Goal: Complete application form

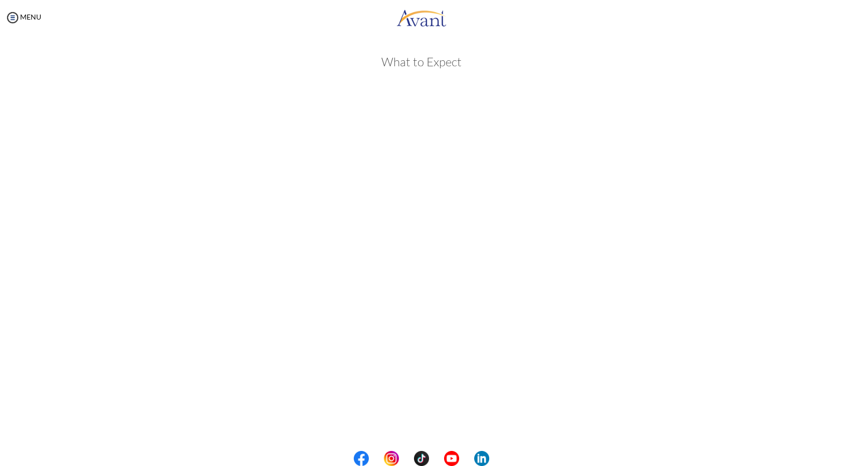
scroll to position [135, 0]
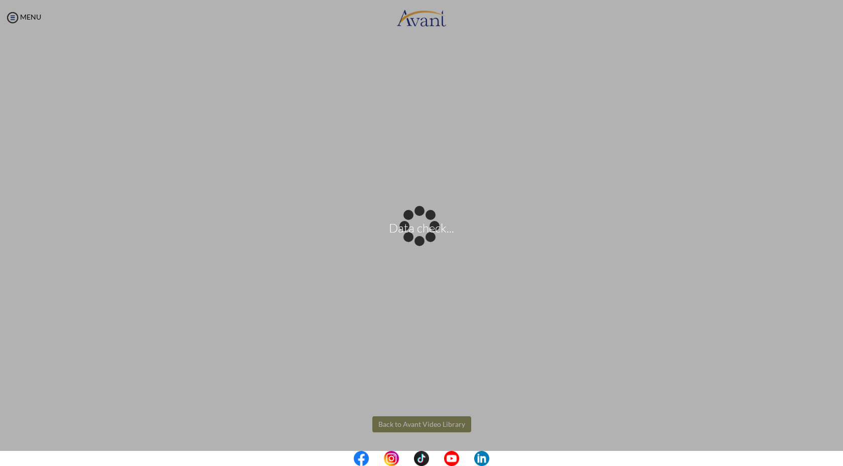
click at [410, 424] on body "Data check... Maintenance break. Please come back in 2 hours. MENU My Status Wh…" at bounding box center [421, 233] width 843 height 466
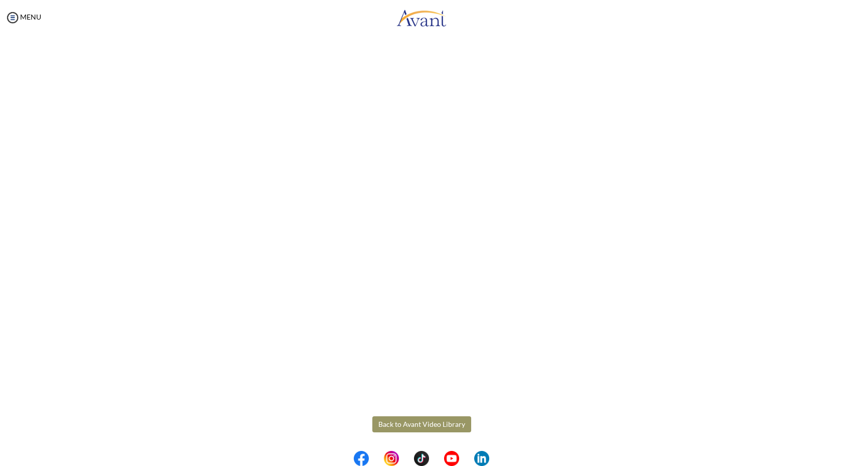
click at [414, 429] on button "Back to Avant Video Library" at bounding box center [421, 424] width 99 height 16
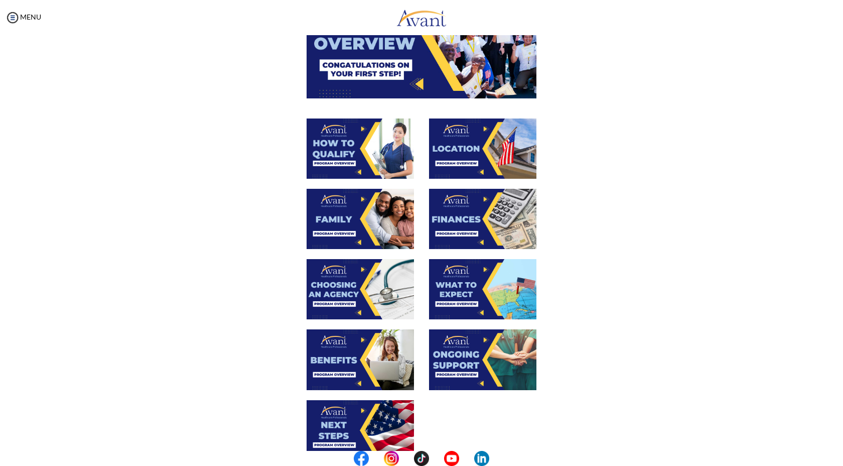
scroll to position [177, 0]
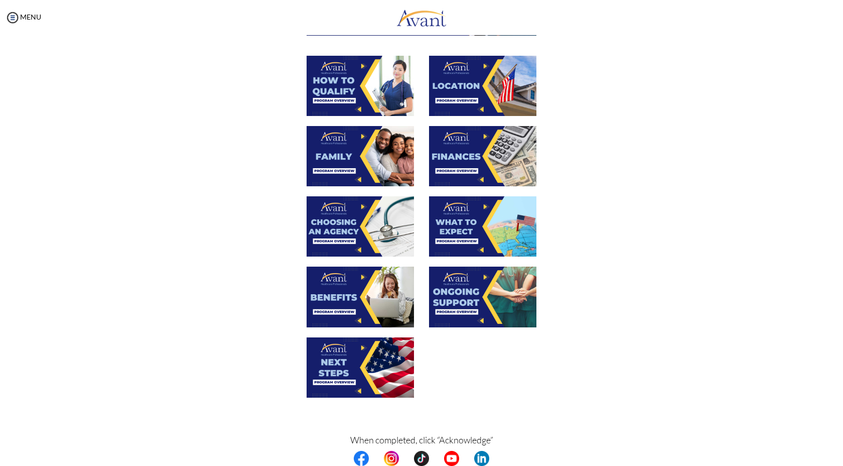
click at [477, 296] on img at bounding box center [482, 296] width 107 height 60
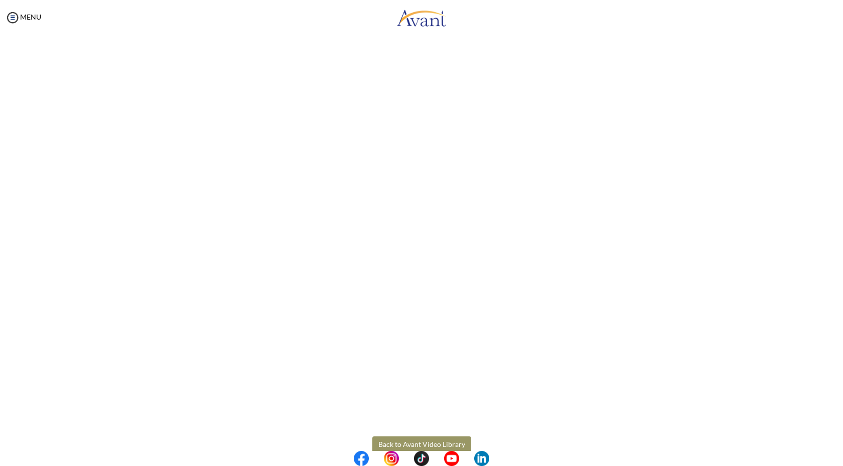
scroll to position [135, 0]
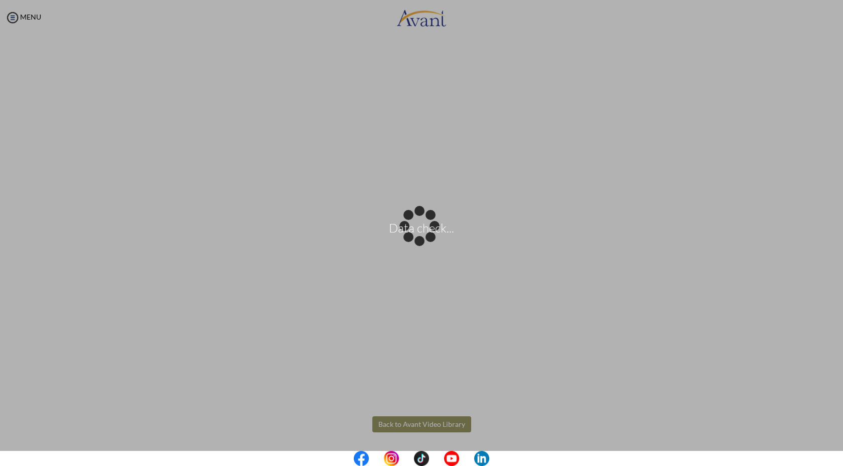
click at [439, 424] on body "Data check... Maintenance break. Please come back in 2 hours. MENU My Status Wh…" at bounding box center [421, 233] width 843 height 466
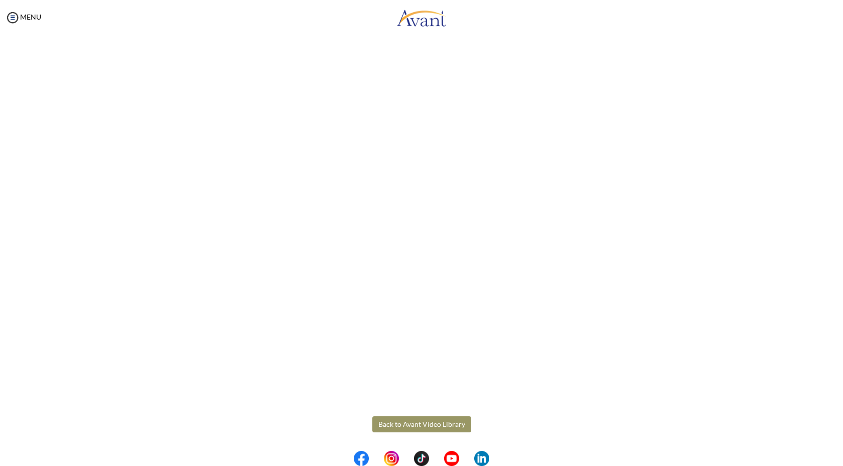
click at [428, 414] on div "Ongoing Support Back to Avant Video Library" at bounding box center [421, 200] width 587 height 581
click at [429, 425] on button "Back to Avant Video Library" at bounding box center [421, 424] width 99 height 16
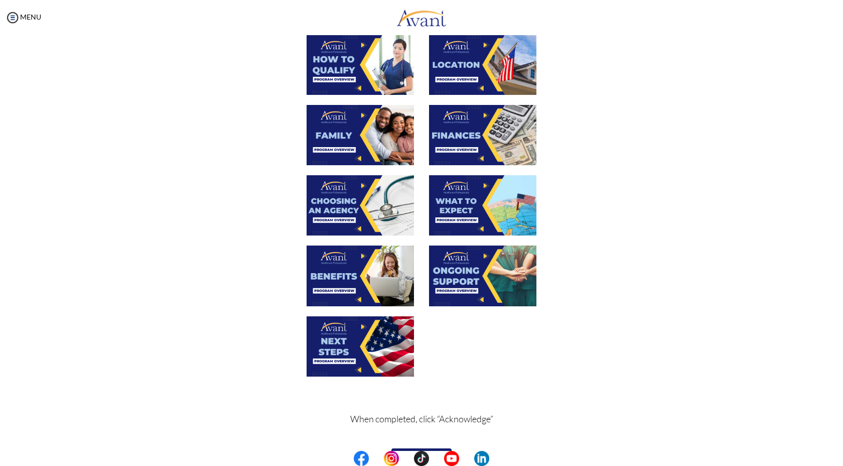
scroll to position [205, 0]
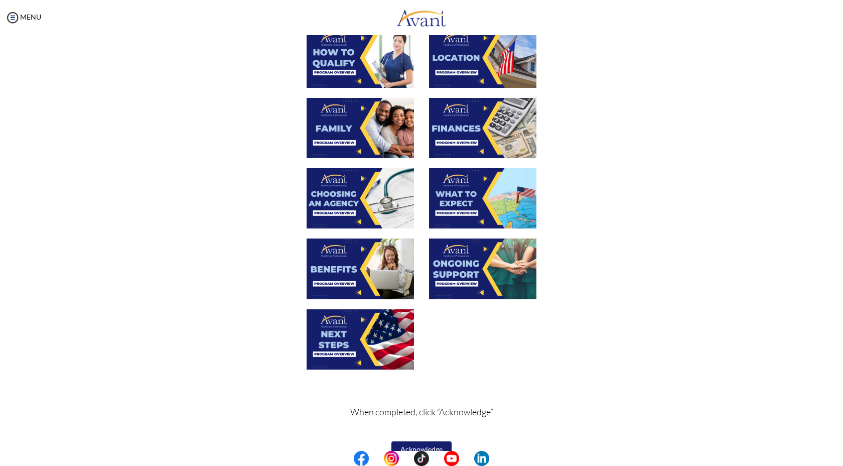
click at [371, 335] on img at bounding box center [360, 339] width 107 height 60
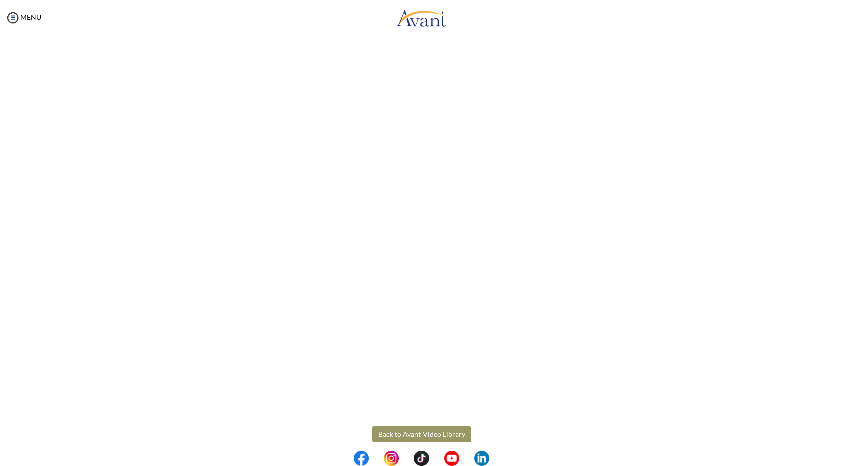
scroll to position [135, 0]
click at [403, 424] on body "Maintenance break. Please come back in 2 hours. MENU My Status What is the next…" at bounding box center [421, 233] width 843 height 466
click at [421, 423] on button "Back to Avant Video Library" at bounding box center [421, 424] width 99 height 16
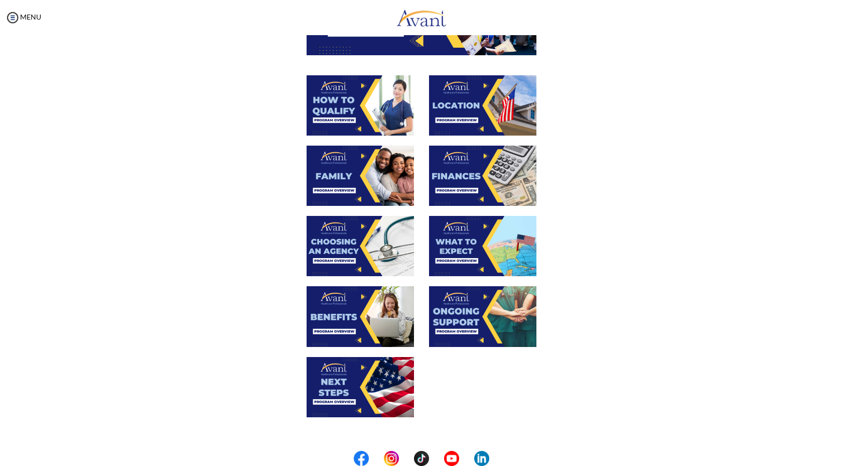
scroll to position [224, 0]
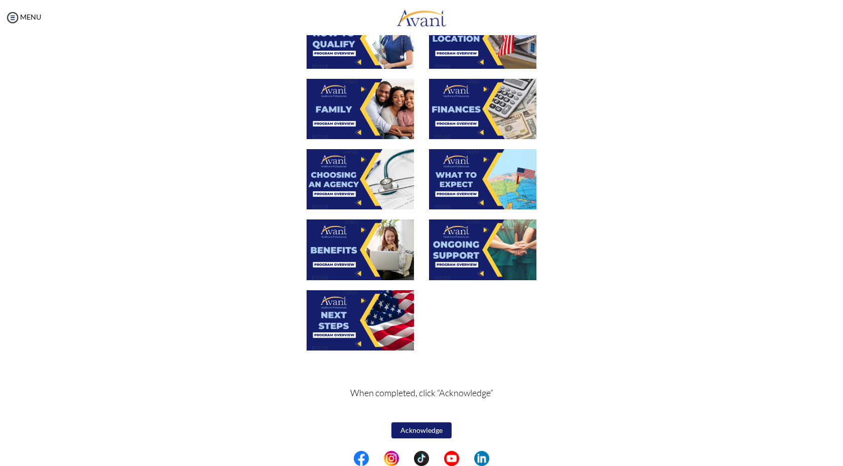
click at [414, 431] on button "Acknowledge" at bounding box center [421, 430] width 60 height 16
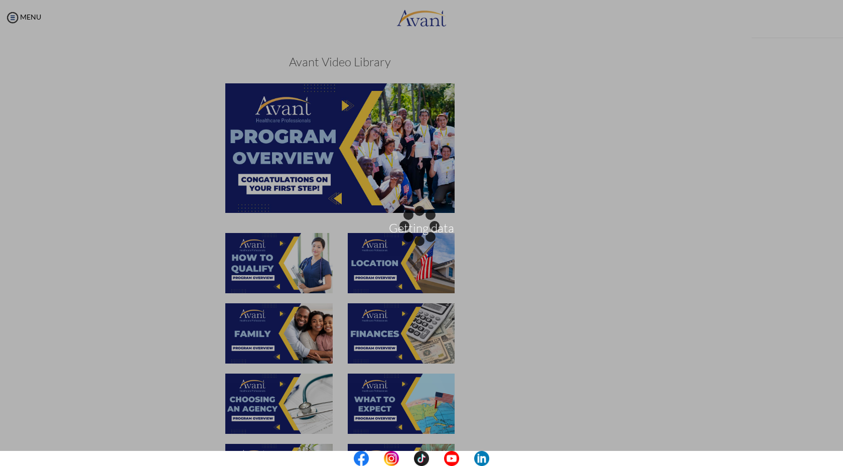
scroll to position [225, 0]
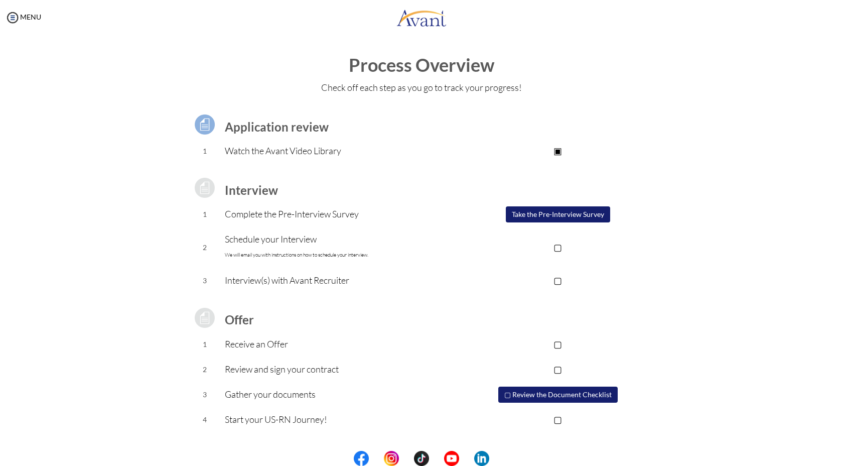
click at [561, 218] on button "Take the Pre-Interview Survey" at bounding box center [558, 214] width 104 height 16
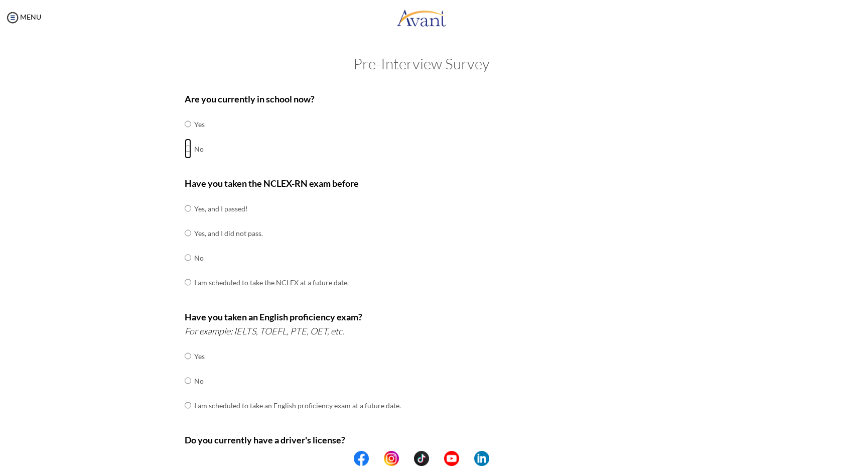
click at [189, 134] on input "radio" at bounding box center [188, 124] width 7 height 20
radio input "true"
click at [189, 218] on input "radio" at bounding box center [188, 208] width 7 height 20
radio input "true"
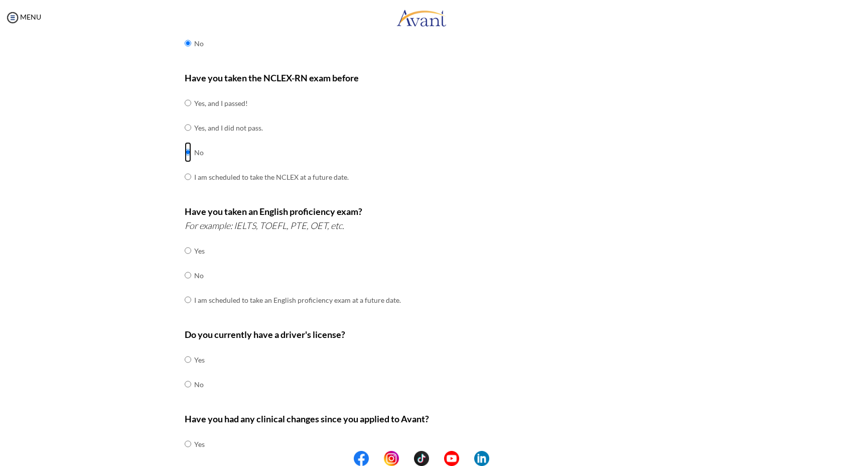
scroll to position [109, 0]
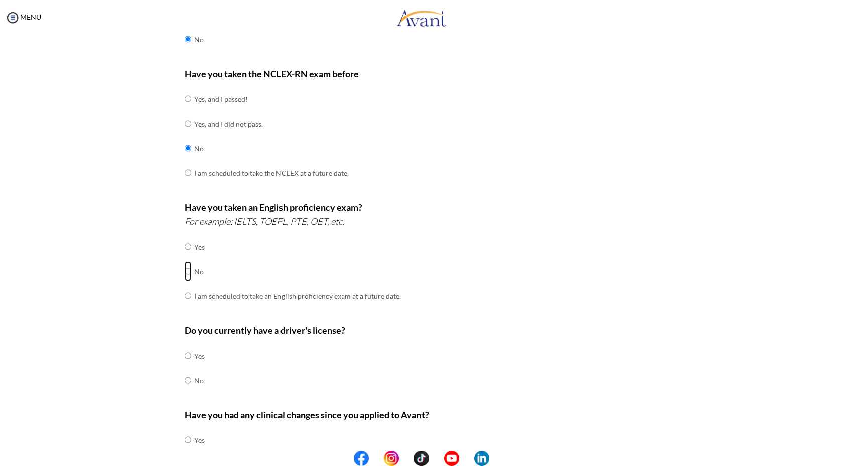
click at [187, 256] on input "radio" at bounding box center [188, 246] width 7 height 20
radio input "true"
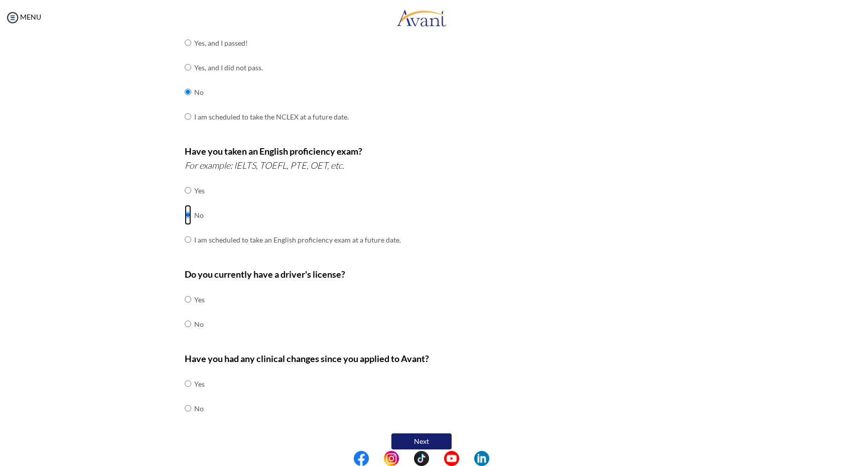
scroll to position [173, 0]
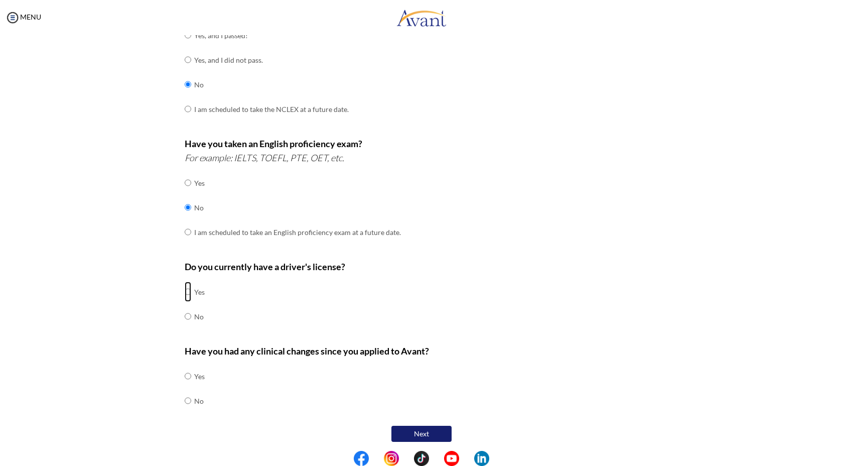
click at [186, 290] on input "radio" at bounding box center [188, 291] width 7 height 20
radio input "true"
click at [183, 400] on div "Are you currently in school now? Yes No Have you taken the NCLEX-RN exam before…" at bounding box center [421, 179] width 489 height 530
click at [186, 386] on input "radio" at bounding box center [188, 376] width 7 height 20
radio input "true"
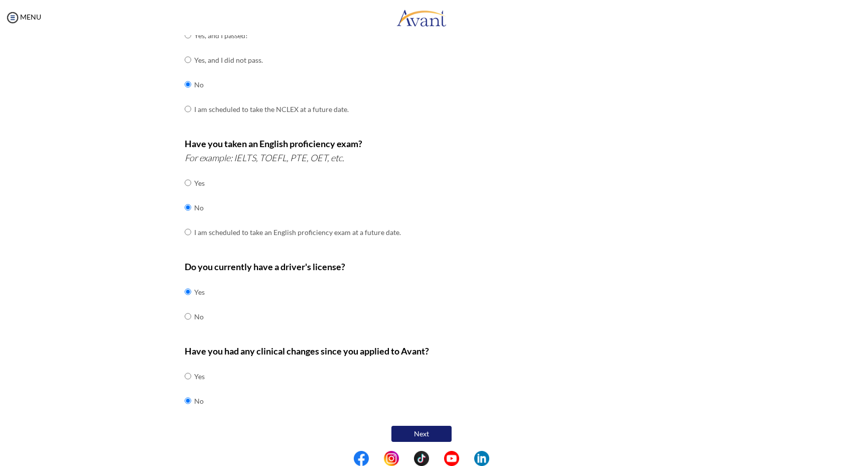
click at [415, 431] on button "Next" at bounding box center [421, 433] width 60 height 16
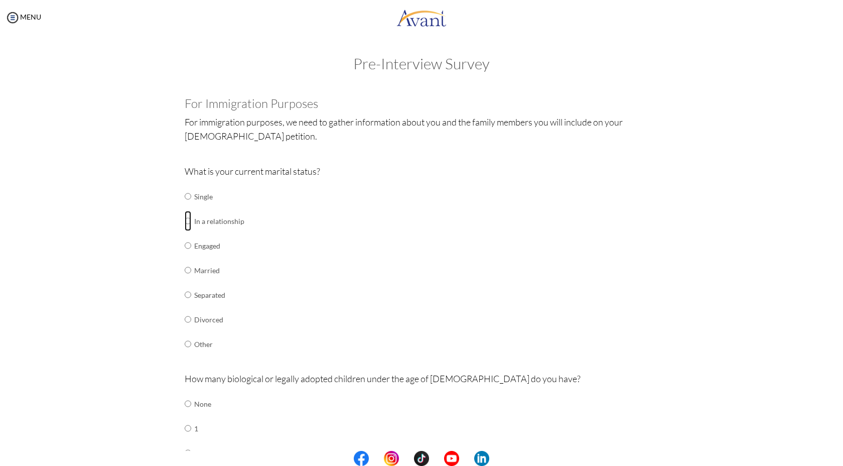
click at [189, 206] on input "radio" at bounding box center [188, 196] width 7 height 20
radio input "true"
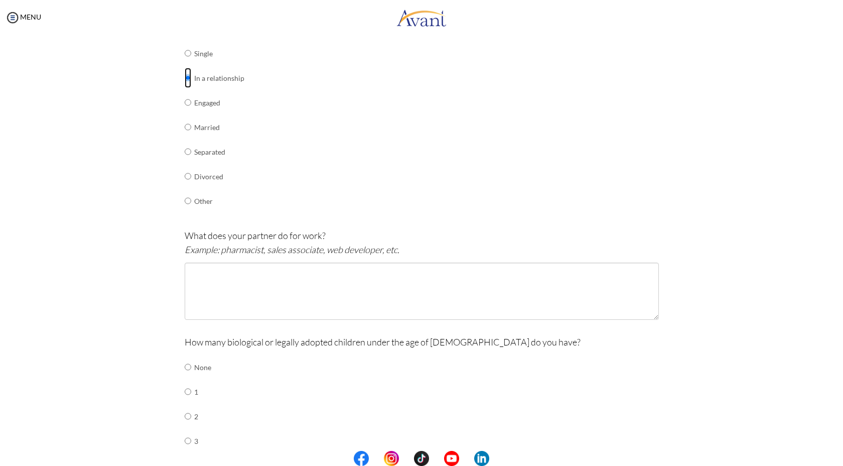
scroll to position [147, 0]
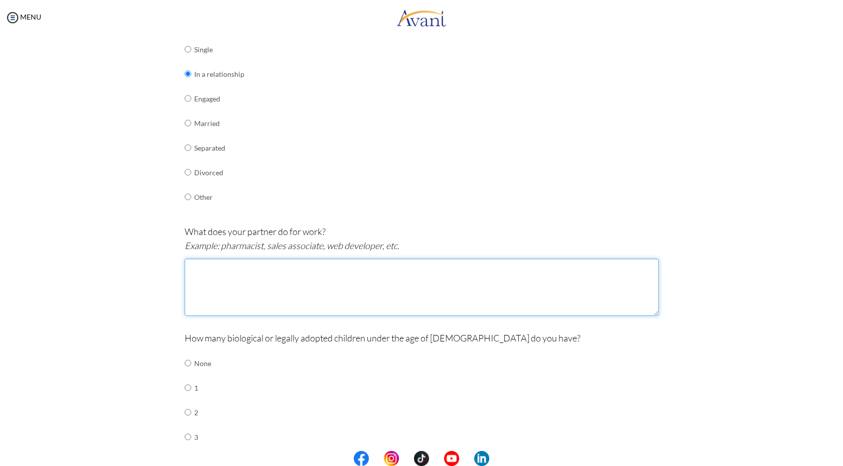
click at [248, 265] on textarea at bounding box center [422, 286] width 474 height 57
click at [256, 258] on textarea at bounding box center [422, 286] width 474 height 57
type textarea "C"
click at [190, 50] on input "radio" at bounding box center [188, 49] width 7 height 20
radio input "true"
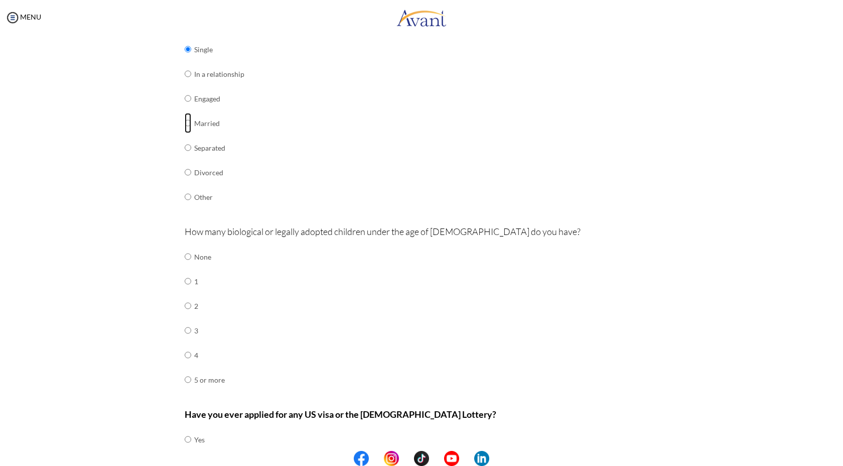
click at [188, 59] on input "radio" at bounding box center [188, 49] width 7 height 20
radio input "true"
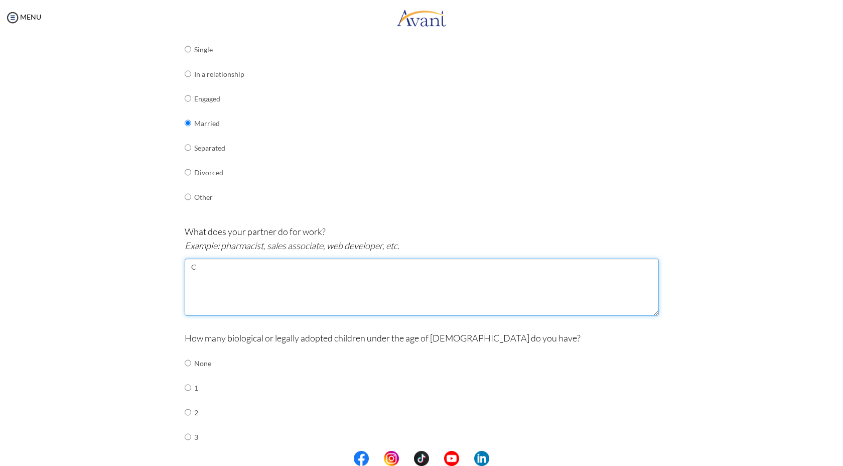
click at [205, 266] on textarea "C" at bounding box center [422, 286] width 474 height 57
click at [187, 59] on input "radio" at bounding box center [188, 49] width 7 height 20
radio input "true"
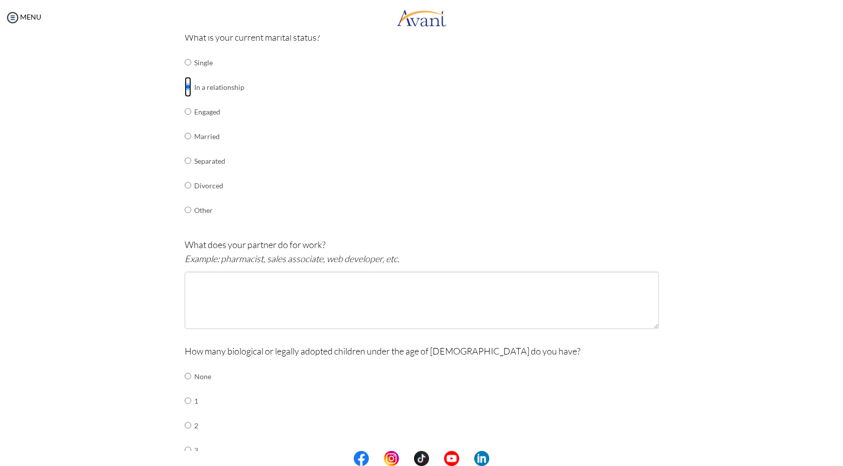
scroll to position [139, 0]
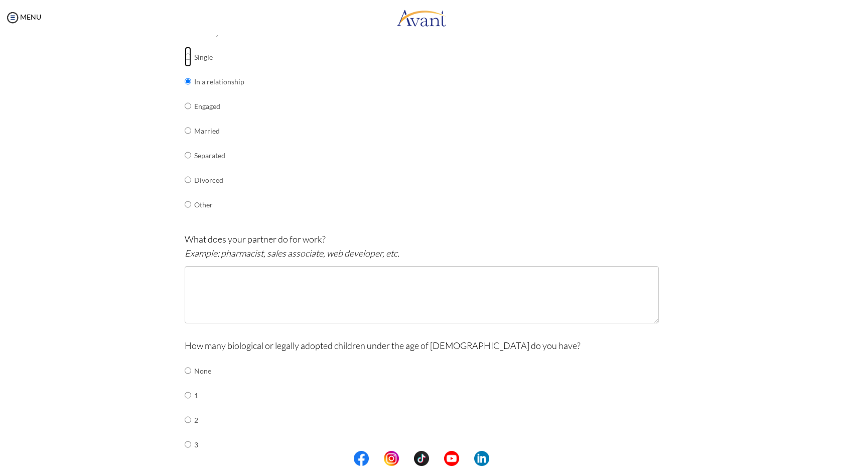
click at [189, 57] on input "radio" at bounding box center [188, 57] width 7 height 20
radio input "true"
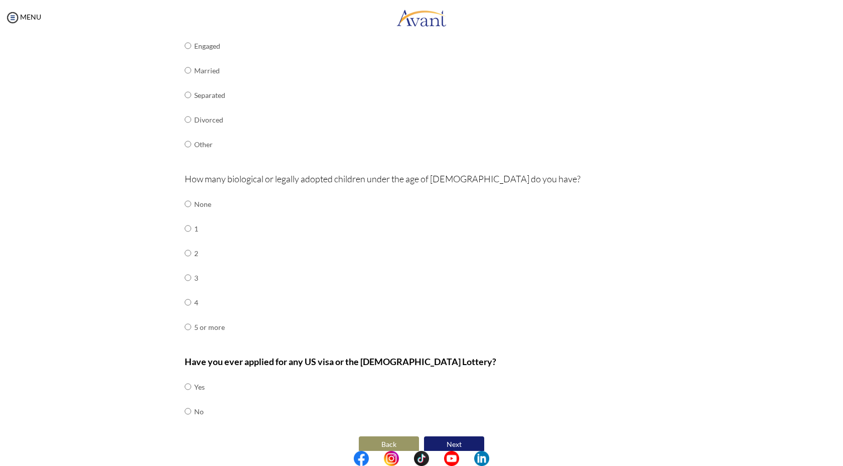
scroll to position [206, 0]
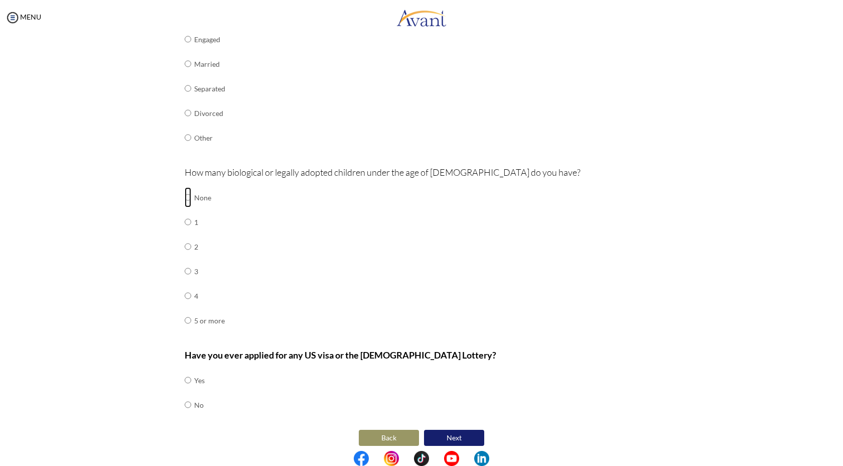
click at [189, 195] on input "radio" at bounding box center [188, 197] width 7 height 20
radio input "true"
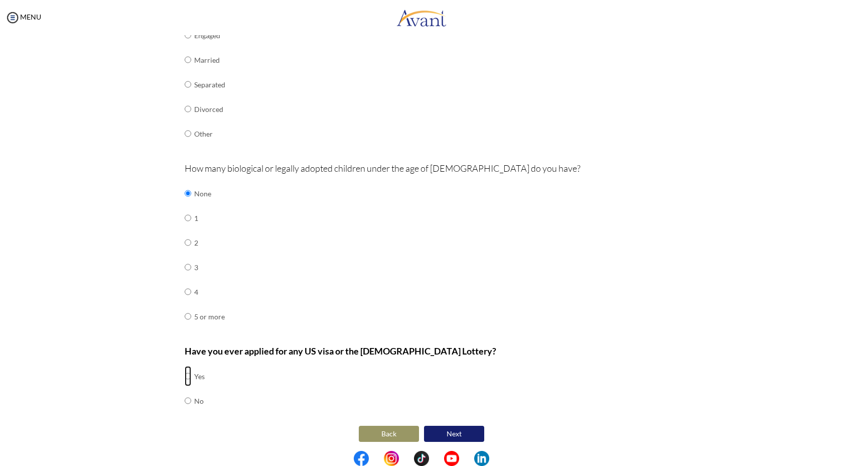
click at [186, 376] on input "radio" at bounding box center [188, 376] width 7 height 20
radio input "true"
click at [454, 437] on button "Next" at bounding box center [454, 433] width 60 height 16
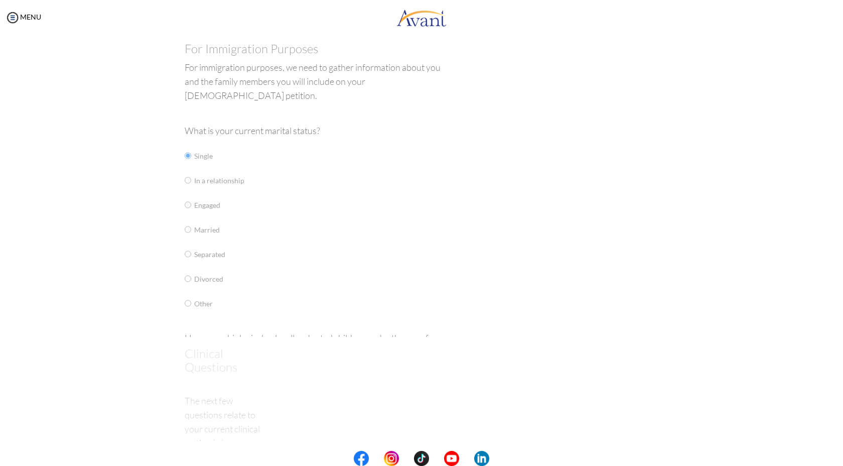
scroll to position [0, 0]
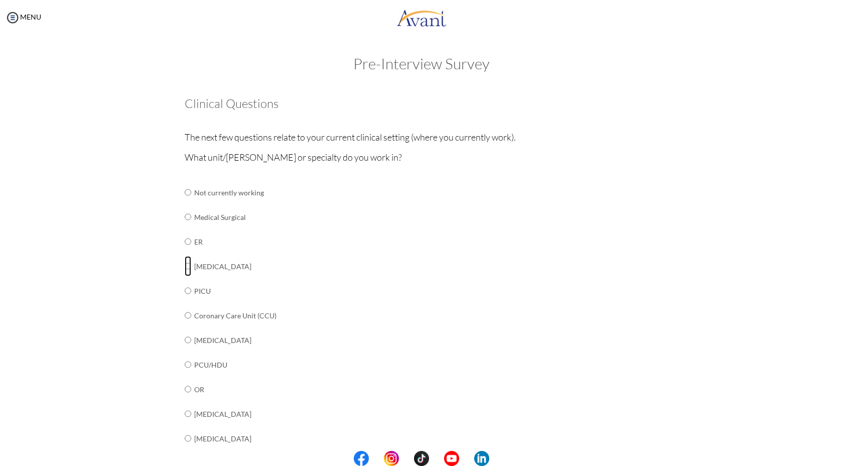
click at [187, 202] on input "radio" at bounding box center [188, 192] width 7 height 20
radio input "true"
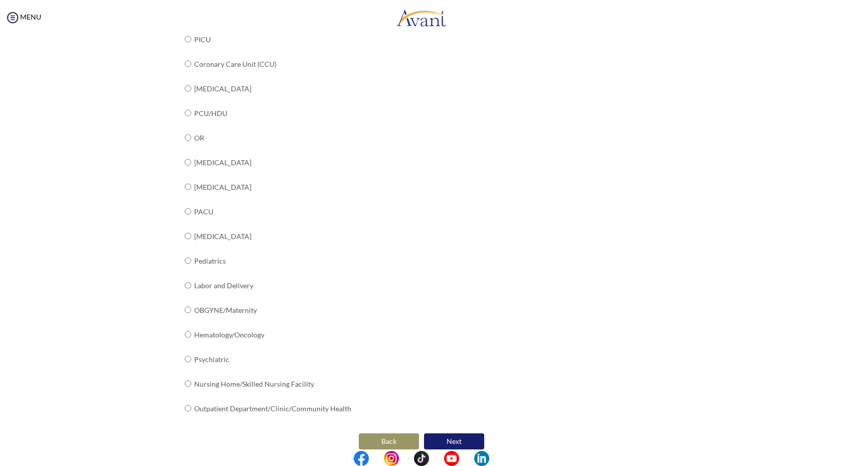
scroll to position [257, 0]
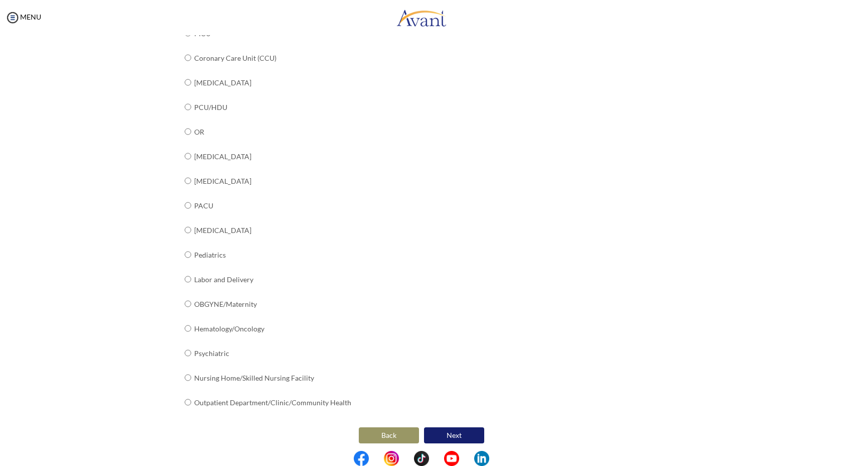
click at [452, 429] on button "Next" at bounding box center [454, 435] width 60 height 16
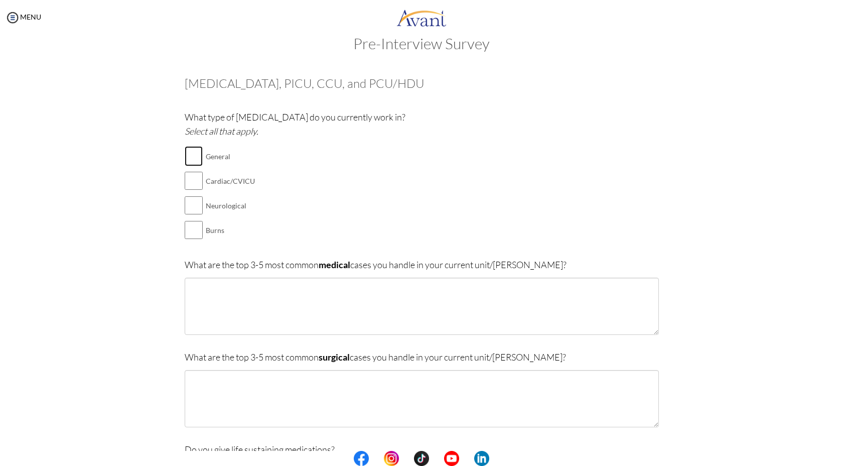
click at [200, 156] on input "checkbox" at bounding box center [194, 156] width 18 height 20
checkbox input "true"
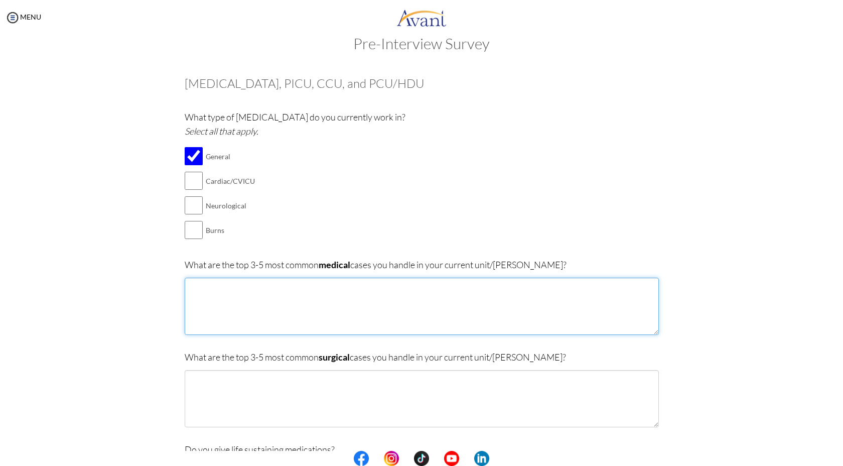
click at [240, 288] on textarea at bounding box center [422, 305] width 474 height 57
click at [246, 286] on textarea "Diabetic Ketoac Severe Malaria Stroke" at bounding box center [422, 305] width 474 height 57
click at [235, 325] on textarea "Diabetic Ketoacaidosis Severe Malaria Stroke" at bounding box center [422, 305] width 474 height 57
type textarea "Diabetic Ketoacaidosis Severe Malaria Stroke Complications of HIV CKD"
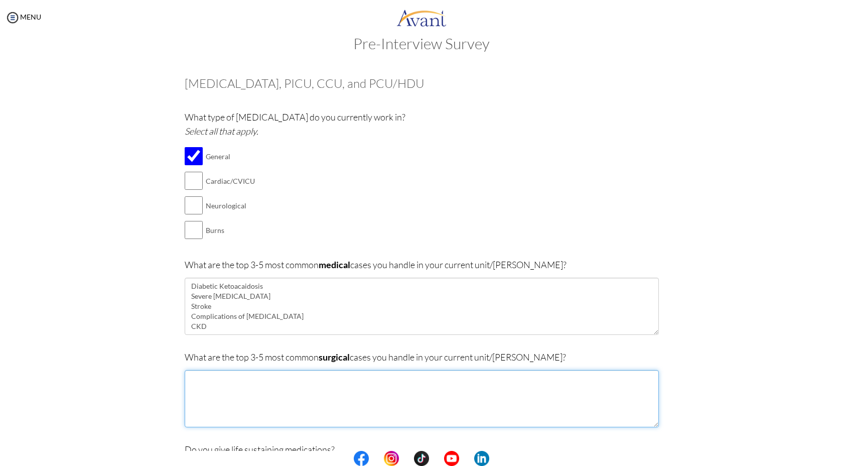
click at [222, 387] on textarea at bounding box center [422, 398] width 474 height 57
click at [225, 383] on textarea "TBI" at bounding box center [422, 398] width 474 height 57
type textarea "TBI Post -operative care Intestinal Obstruction"
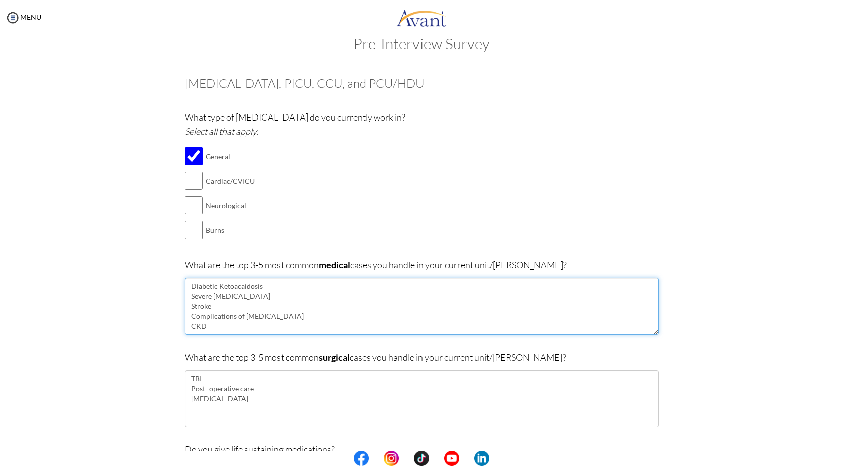
drag, startPoint x: 264, startPoint y: 284, endPoint x: 192, endPoint y: 281, distance: 72.8
click at [192, 281] on textarea "Diabetic Ketoacaidosis Severe Malaria Stroke Complications of HIV CKD" at bounding box center [422, 305] width 474 height 57
paste textarea "idosis (DKA)"
click at [262, 316] on textarea "Diabetic Ketoacidosis (DKA) Severe Malaria Stroke Complications of HIV CKD" at bounding box center [422, 305] width 474 height 57
drag, startPoint x: 189, startPoint y: 314, endPoint x: 278, endPoint y: 314, distance: 89.3
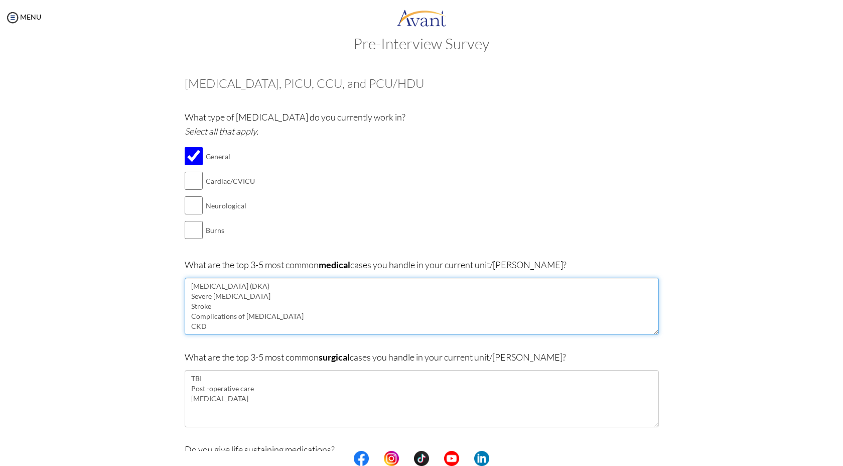
click at [278, 314] on textarea "Diabetic Ketoacidosis (DKA) Severe Malaria Stroke Complications of HIV CKD" at bounding box center [422, 305] width 474 height 57
drag, startPoint x: 213, startPoint y: 327, endPoint x: 191, endPoint y: 327, distance: 22.1
click at [191, 327] on textarea "Diabetic Ketoacidosis (DKA) Severe Malaria Stroke Complications of HIV CKD" at bounding box center [422, 305] width 474 height 57
paste textarea "hronic Kidney Disease (CKD)"
type textarea "Diabetic Ketoacidosis (DKA) Severe Malaria Stroke Complications of HIV Chronic …"
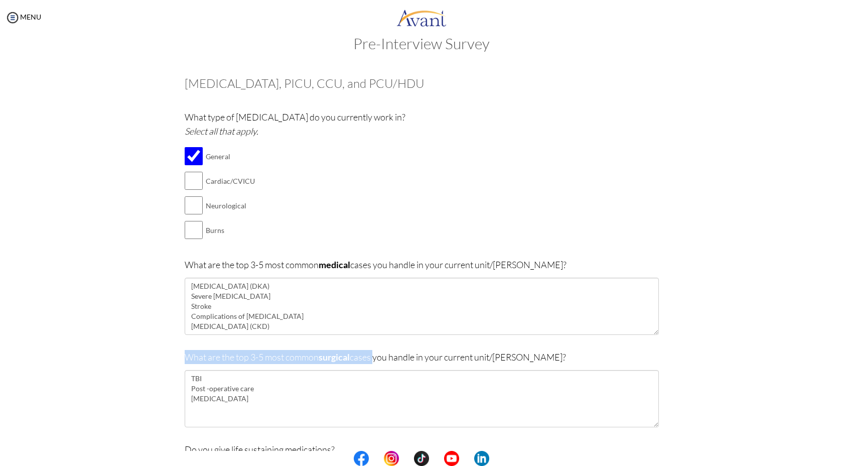
drag, startPoint x: 183, startPoint y: 353, endPoint x: 376, endPoint y: 355, distance: 193.2
copy p "What are the top 3-5 most common surgical cases"
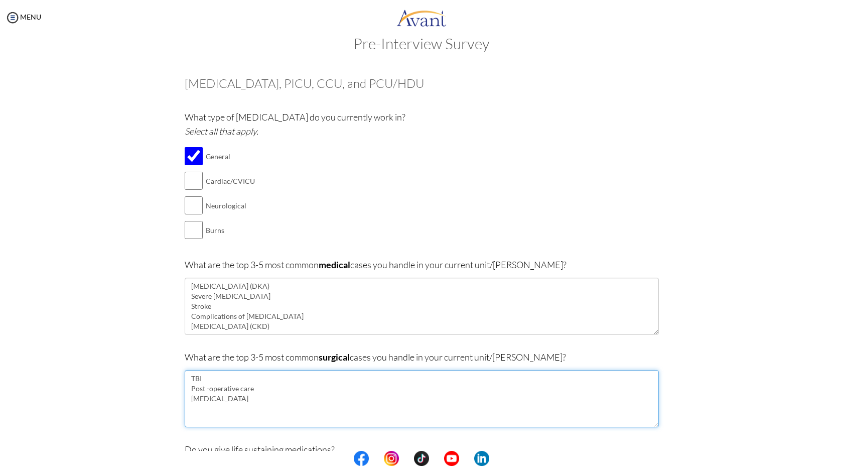
drag, startPoint x: 189, startPoint y: 374, endPoint x: 212, endPoint y: 378, distance: 23.8
click at [212, 378] on textarea "TBI Post -operative care Intestinal Obstruction" at bounding box center [422, 398] width 474 height 57
paste textarea "raumatic Brain Injury (TBI)"
click at [266, 400] on textarea "Traumatic Brain Injury (TBI) Post -operative care Intestinal Obstruction" at bounding box center [422, 398] width 474 height 57
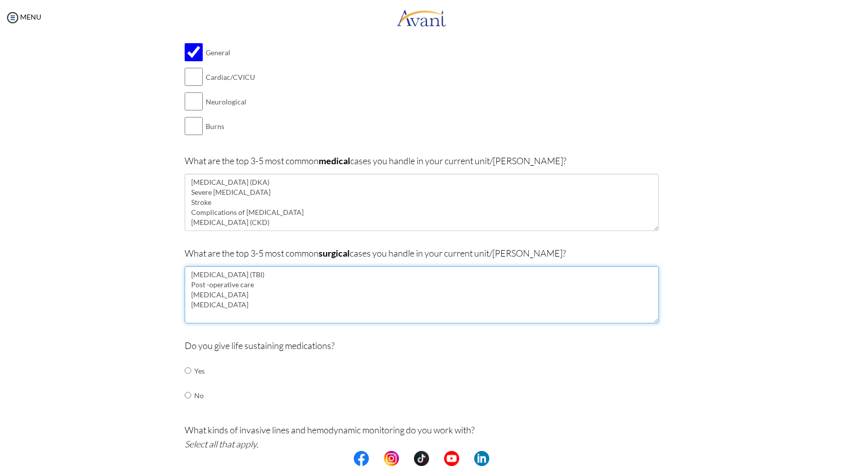
scroll to position [125, 0]
paste textarea "Appendectomy"
click at [238, 303] on textarea "Traumatic Brain Injury (TBI) Post -operative care Intestinal Obstruction Thyroi…" at bounding box center [422, 293] width 474 height 57
click at [262, 313] on textarea "Traumatic Brain Injury (TBI) Post -operative care Intestinal Obstruction Thyroi…" at bounding box center [422, 293] width 474 height 57
type textarea "Traumatic Brain Injury (TBI) Post -operative care Intestinal Obstruction Thyroi…"
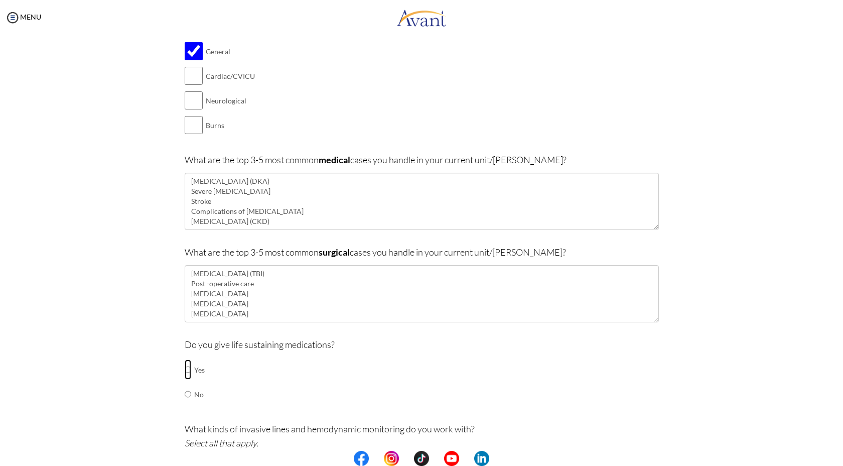
click at [189, 368] on input "radio" at bounding box center [188, 369] width 7 height 20
radio input "true"
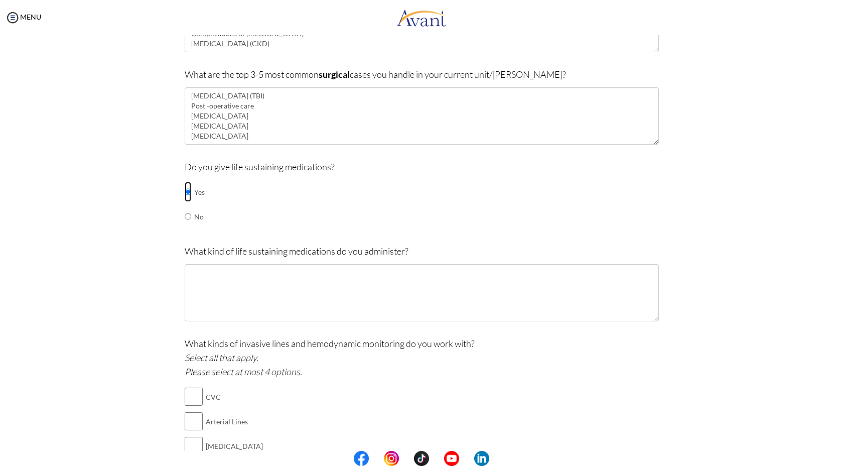
scroll to position [305, 0]
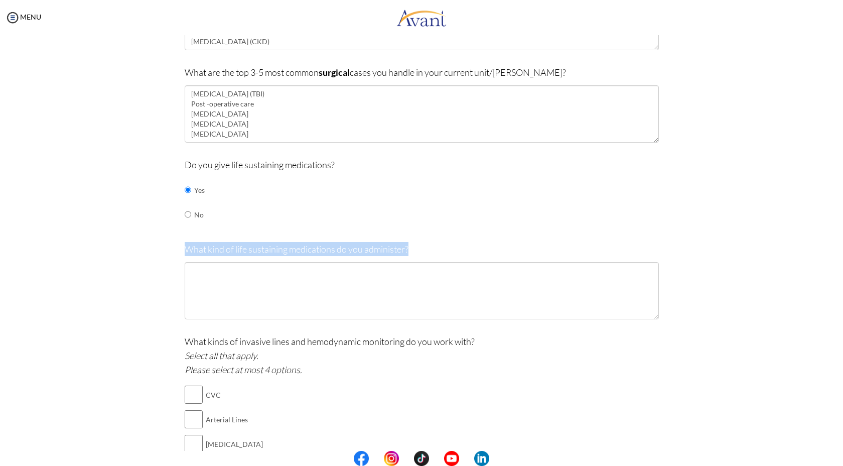
drag, startPoint x: 186, startPoint y: 246, endPoint x: 446, endPoint y: 246, distance: 259.9
click at [446, 246] on p "What kind of life sustaining medications do you administer?" at bounding box center [422, 249] width 474 height 14
copy p "What kind of life sustaining medications do you administer?"
click at [211, 258] on div "What kind of life sustaining medications do you administer?" at bounding box center [422, 285] width 474 height 87
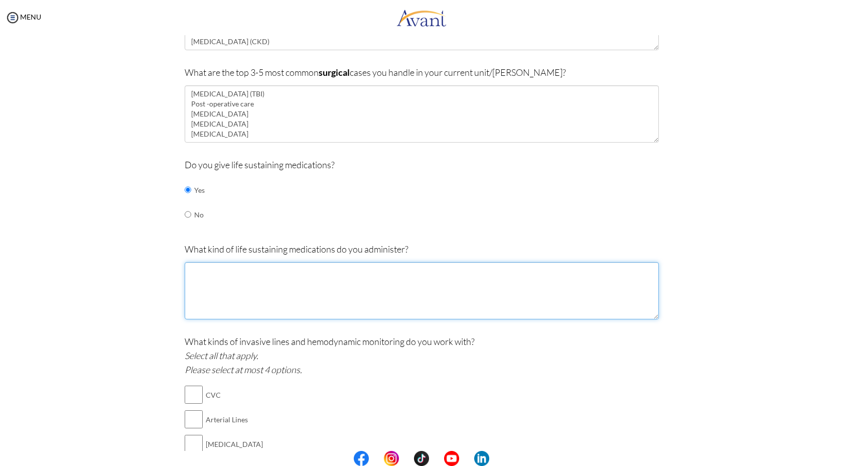
click at [205, 277] on textarea at bounding box center [422, 290] width 474 height 57
paste textarea "Epinephrine"
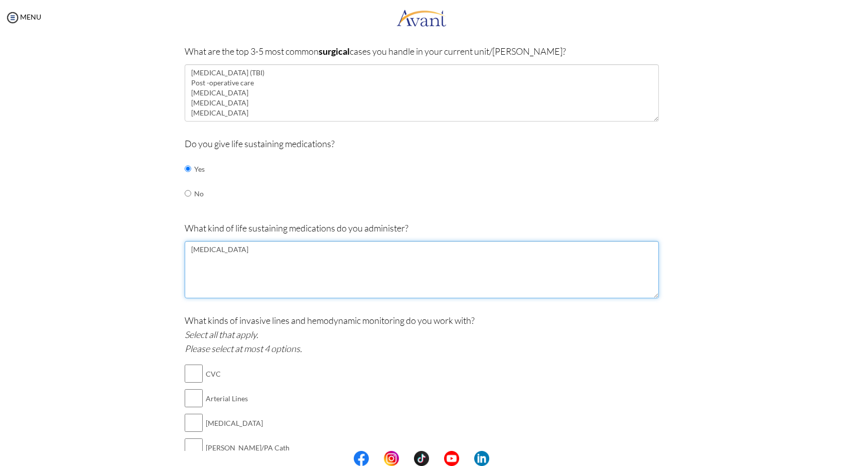
scroll to position [329, 0]
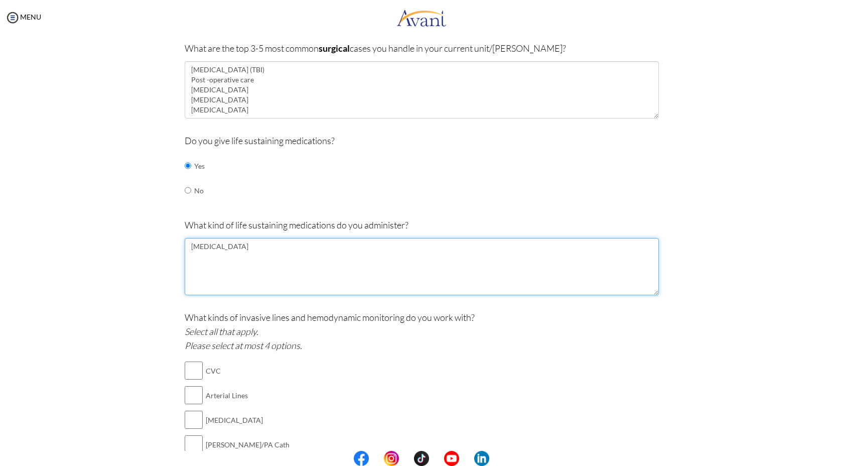
paste textarea "Norepinephrine"
click at [242, 251] on textarea "Epinephrine Norepinephrine" at bounding box center [422, 266] width 474 height 57
paste textarea "Vasopressin"
click at [229, 257] on textarea "Epinephrine Norepinephrine Vasopressin" at bounding box center [422, 266] width 474 height 57
click at [231, 265] on textarea "Epinephrine Norepinephrine Vasopressin" at bounding box center [422, 266] width 474 height 57
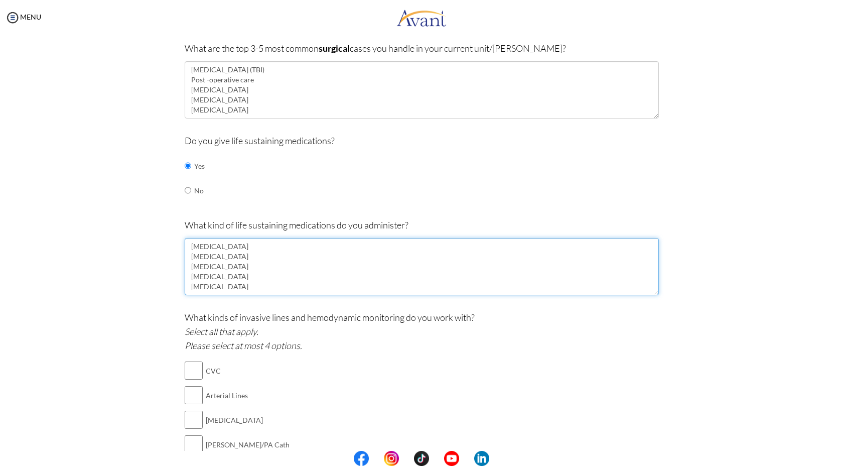
type textarea "Epinephrine Norepinephrine Vasopressin Insulin Diazepam"
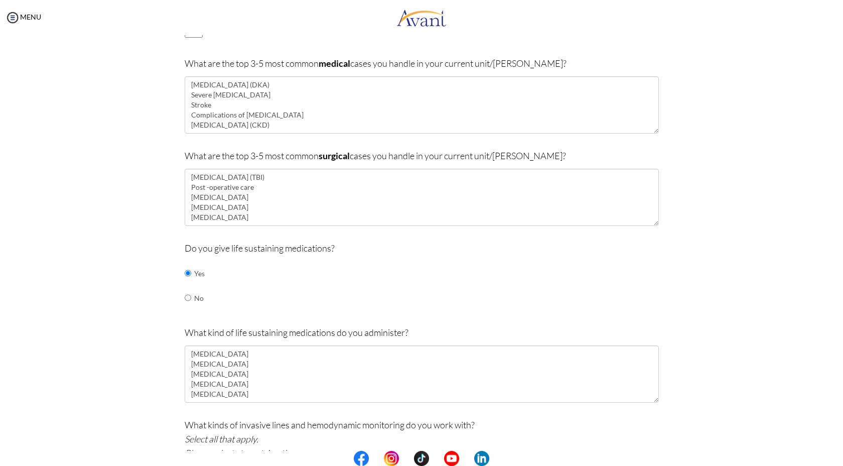
scroll to position [221, 0]
click at [654, 224] on textarea "Traumatic Brain Injury (TBI) Post -operative care Intestinal Obstruction Thyroi…" at bounding box center [422, 197] width 474 height 57
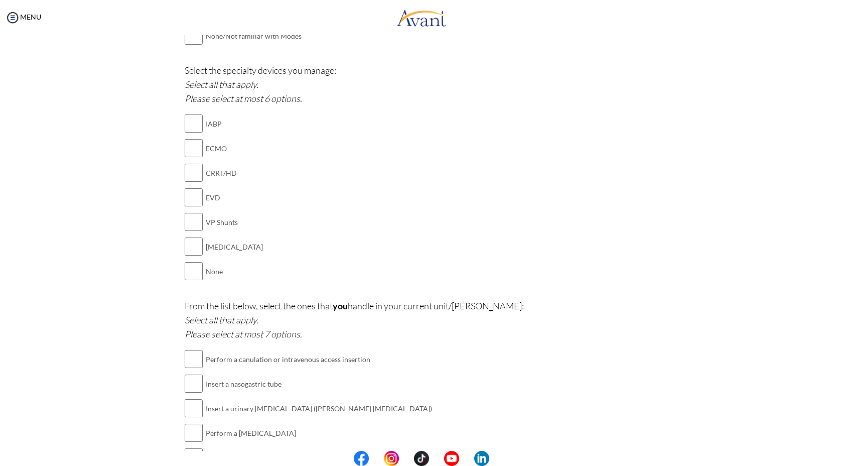
scroll to position [1172, 0]
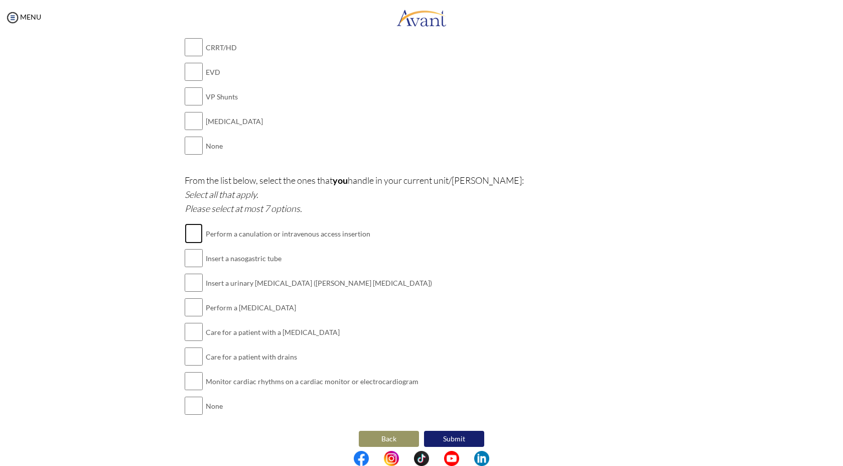
click at [194, 226] on input "checkbox" at bounding box center [194, 233] width 18 height 20
checkbox input "true"
click at [197, 253] on input "checkbox" at bounding box center [194, 258] width 18 height 20
checkbox input "true"
click at [194, 278] on input "checkbox" at bounding box center [194, 282] width 18 height 20
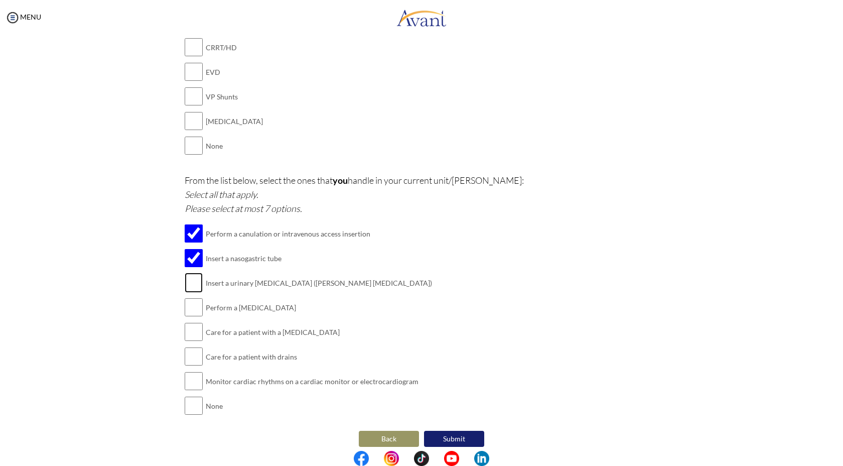
checkbox input "true"
click at [194, 303] on input "checkbox" at bounding box center [194, 307] width 18 height 20
checkbox input "true"
click at [197, 326] on input "checkbox" at bounding box center [194, 332] width 18 height 20
checkbox input "true"
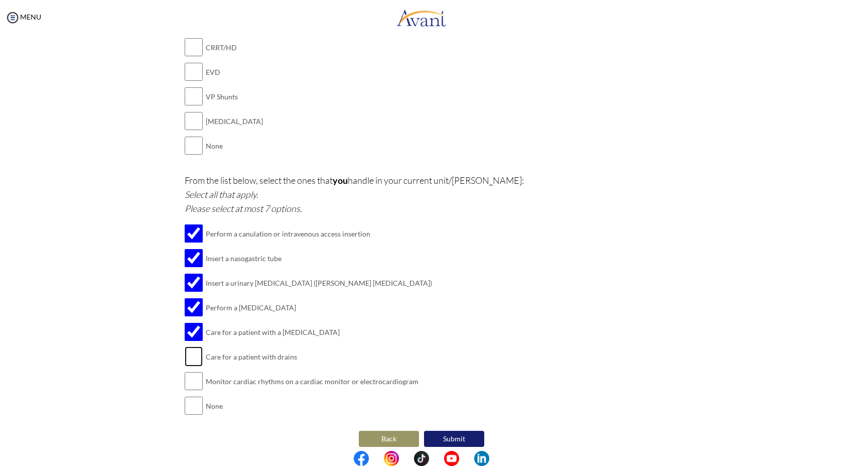
click at [189, 346] on input "checkbox" at bounding box center [194, 356] width 18 height 20
checkbox input "true"
click at [196, 372] on input "checkbox" at bounding box center [194, 381] width 18 height 20
checkbox input "true"
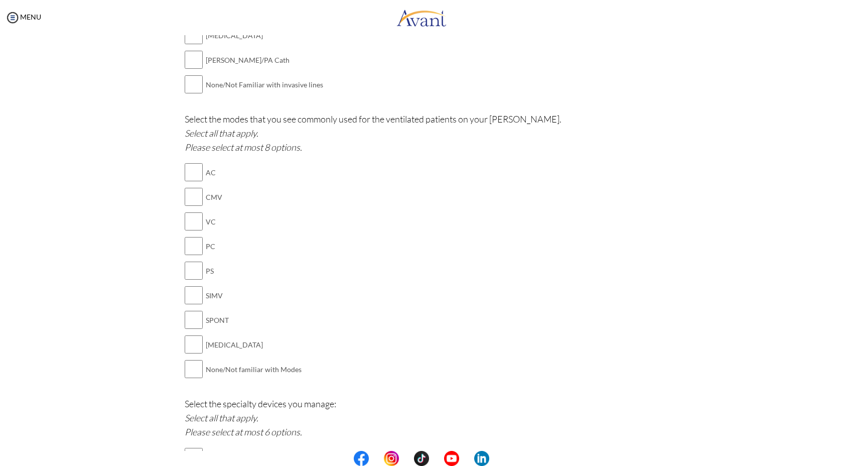
scroll to position [709, 0]
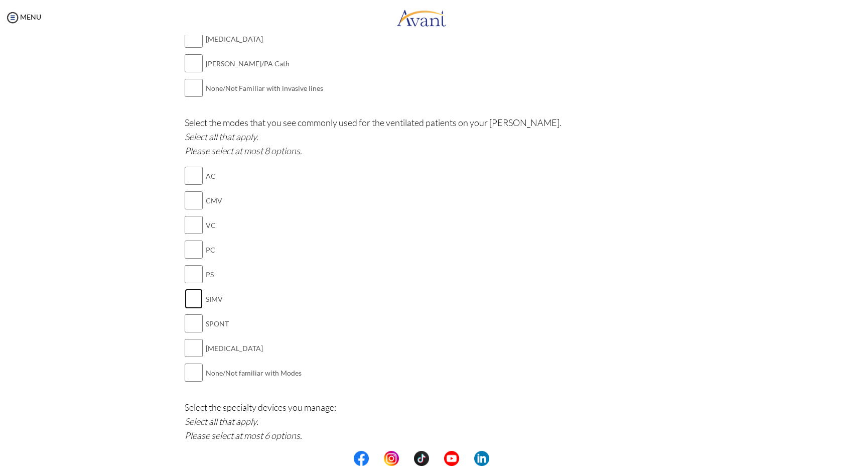
click at [193, 301] on input "checkbox" at bounding box center [194, 299] width 18 height 20
checkbox input "true"
click at [195, 219] on input "checkbox" at bounding box center [194, 225] width 18 height 20
checkbox input "true"
click at [200, 194] on input "checkbox" at bounding box center [194, 200] width 18 height 20
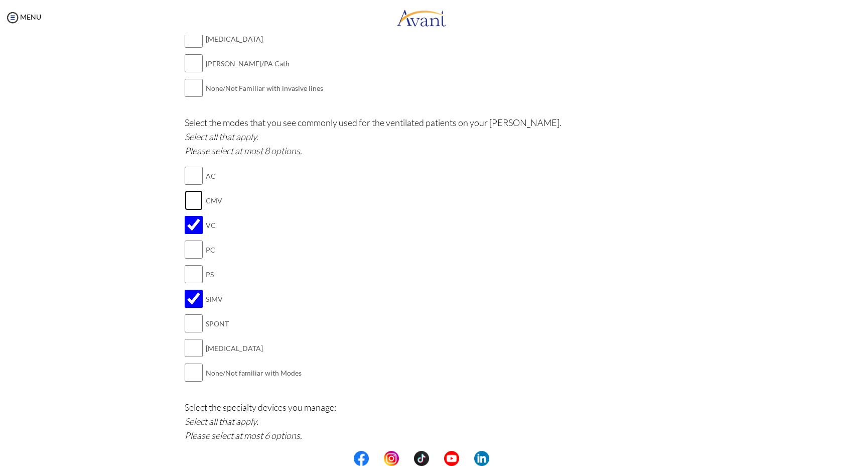
checkbox input "true"
click at [196, 346] on input "checkbox" at bounding box center [194, 348] width 18 height 20
checkbox input "true"
click at [196, 173] on input "checkbox" at bounding box center [194, 176] width 18 height 20
checkbox input "true"
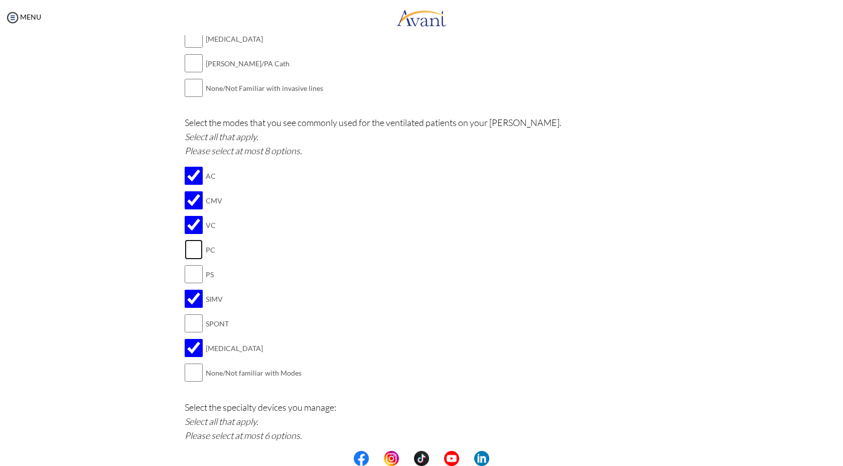
click at [197, 247] on input "checkbox" at bounding box center [194, 249] width 18 height 20
checkbox input "true"
click at [193, 272] on input "checkbox" at bounding box center [194, 274] width 18 height 20
checkbox input "true"
click at [271, 276] on td "PS" at bounding box center [254, 274] width 96 height 25
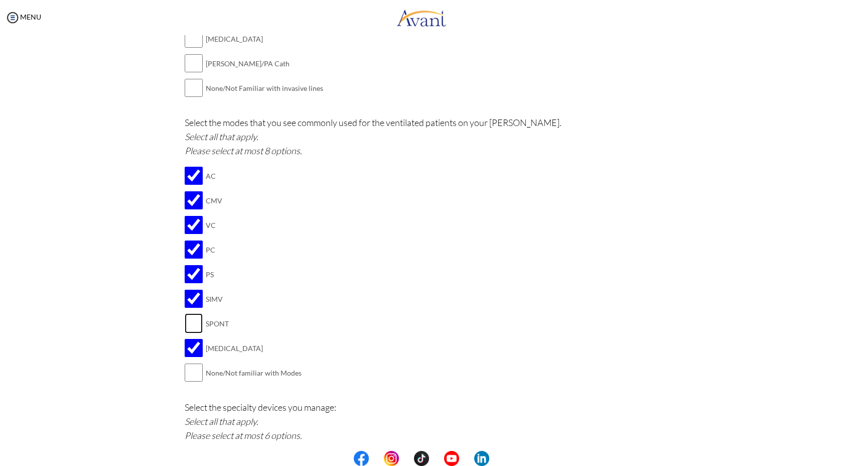
click at [195, 318] on input "checkbox" at bounding box center [194, 323] width 18 height 20
checkbox input "true"
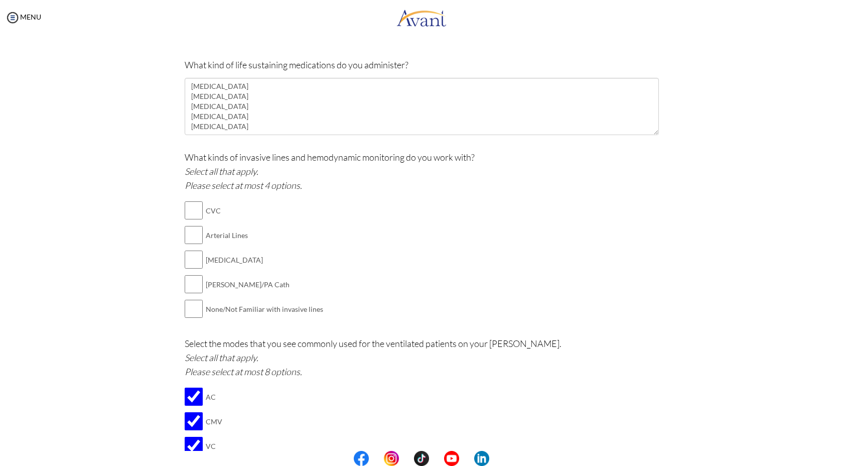
scroll to position [493, 0]
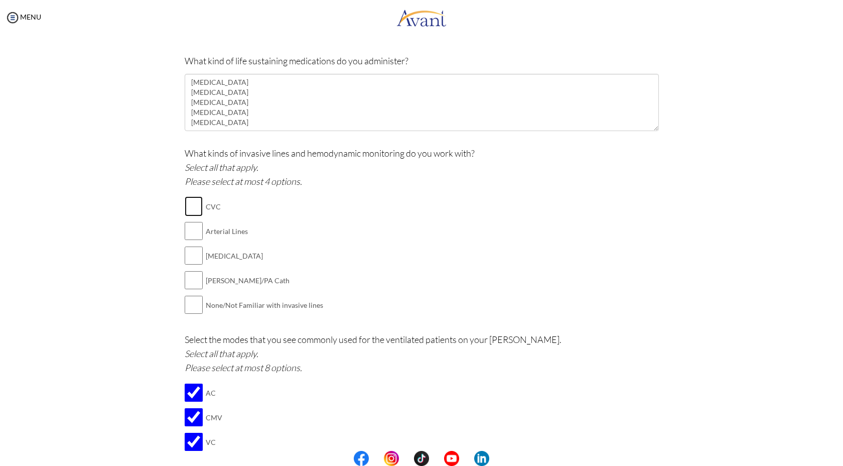
click at [194, 206] on input "checkbox" at bounding box center [194, 206] width 18 height 20
checkbox input "true"
click at [193, 238] on input "checkbox" at bounding box center [194, 231] width 18 height 20
checkbox input "true"
click at [196, 261] on input "checkbox" at bounding box center [194, 255] width 18 height 20
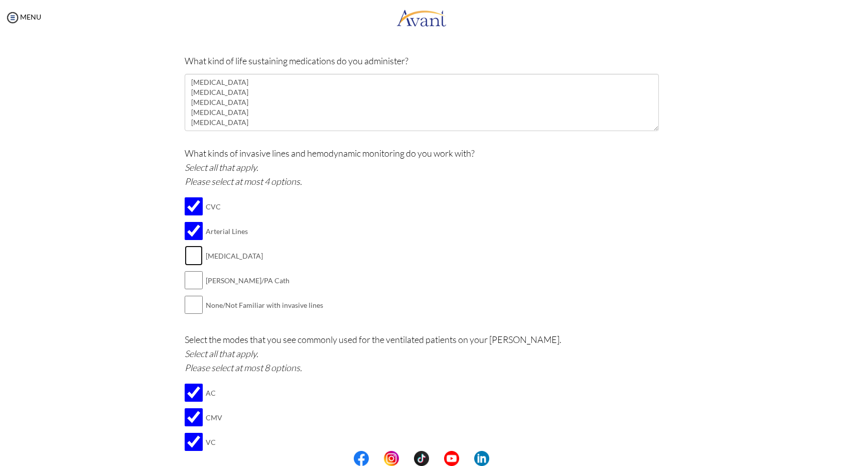
checkbox input "true"
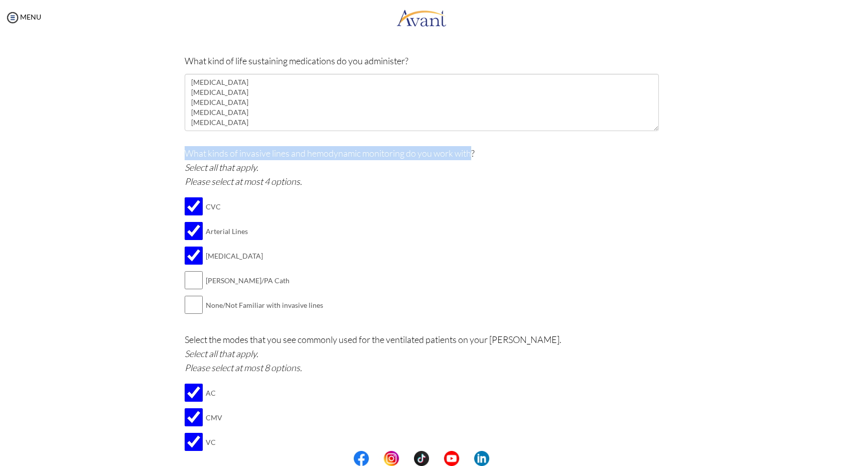
drag, startPoint x: 184, startPoint y: 148, endPoint x: 472, endPoint y: 149, distance: 288.5
click at [472, 149] on div "Are you currently in school now? Yes No Have you taken the NCLEX-RN exam before…" at bounding box center [421, 361] width 489 height 1534
copy p "What kinds of invasive lines and hemodynamic monitoring do you work with"
click at [202, 278] on input "checkbox" at bounding box center [194, 280] width 18 height 20
checkbox input "true"
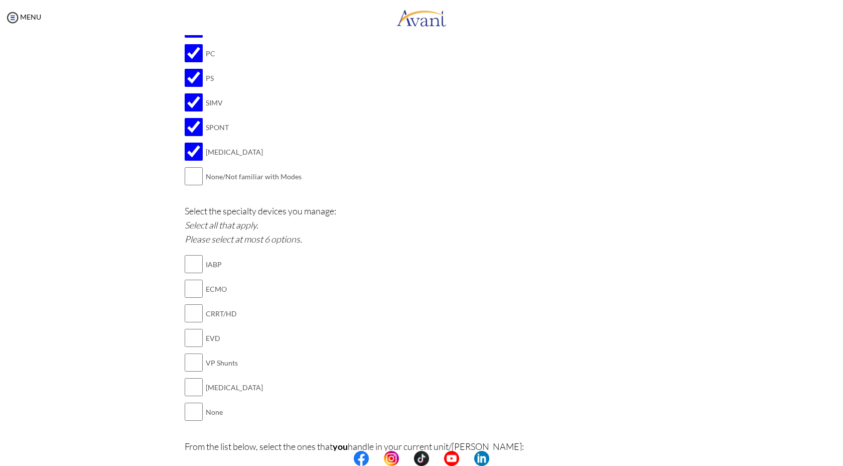
scroll to position [921, 0]
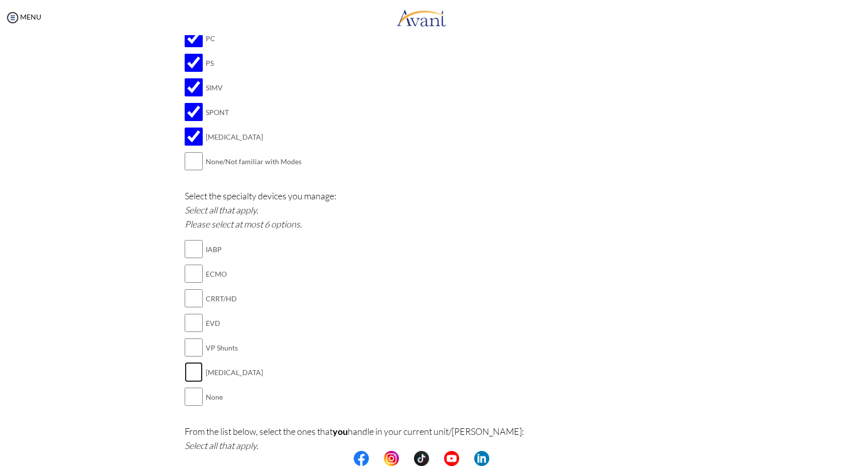
click at [195, 363] on input "checkbox" at bounding box center [194, 372] width 18 height 20
checkbox input "true"
click at [196, 240] on input "checkbox" at bounding box center [194, 249] width 18 height 20
checkbox input "true"
click at [194, 269] on input "checkbox" at bounding box center [194, 273] width 18 height 20
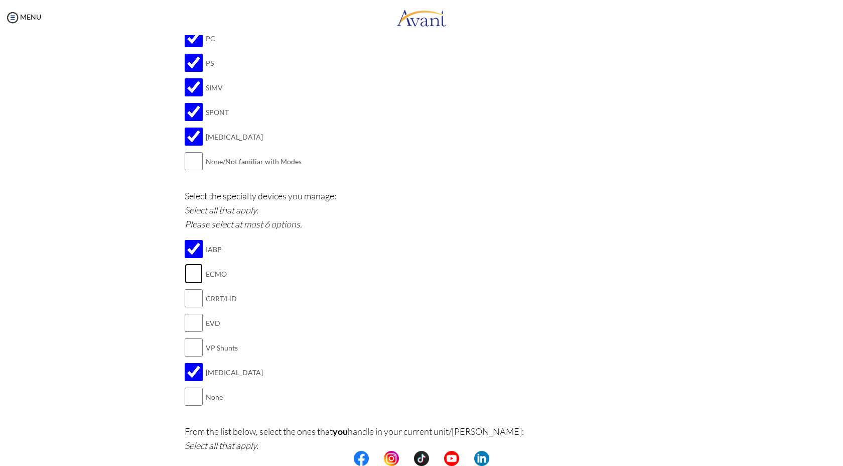
checkbox input "true"
click at [194, 298] on input "checkbox" at bounding box center [194, 298] width 18 height 20
checkbox input "true"
click at [195, 313] on input "checkbox" at bounding box center [194, 323] width 18 height 20
checkbox input "true"
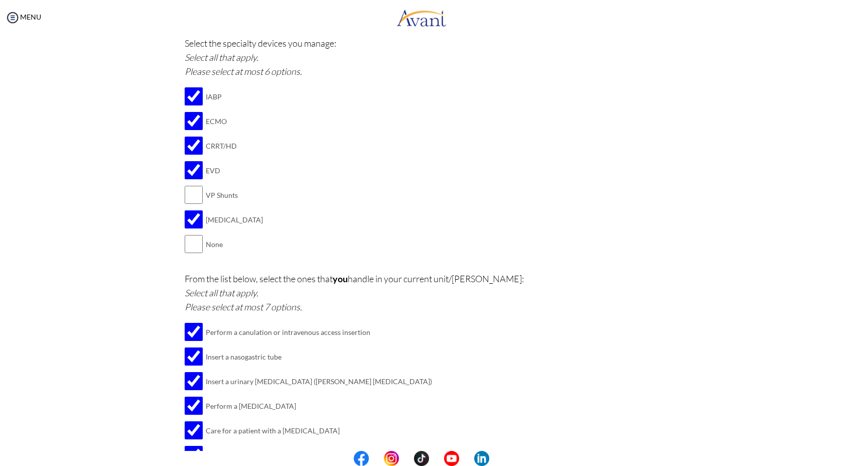
scroll to position [1172, 0]
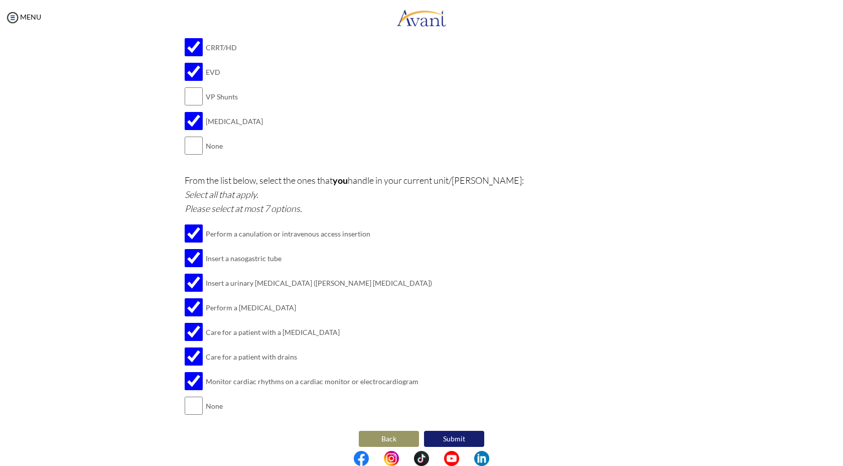
click at [454, 431] on button "Submit" at bounding box center [454, 439] width 60 height 16
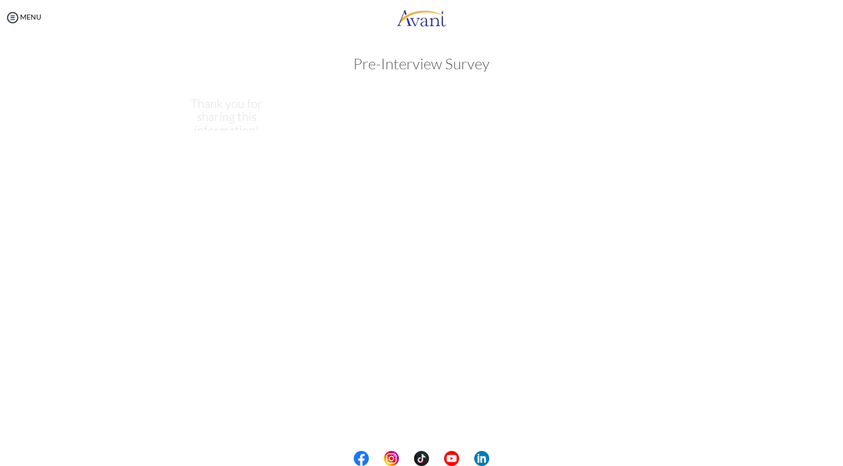
scroll to position [0, 0]
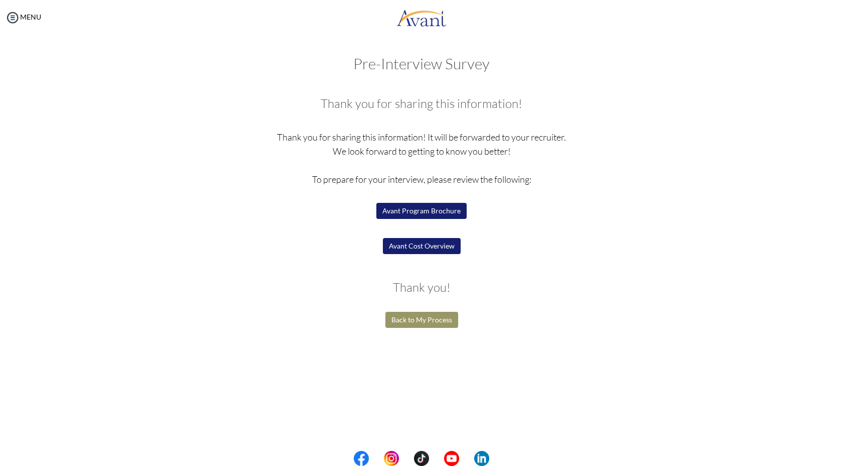
click at [431, 213] on button "Avant Program Brochure" at bounding box center [421, 211] width 90 height 16
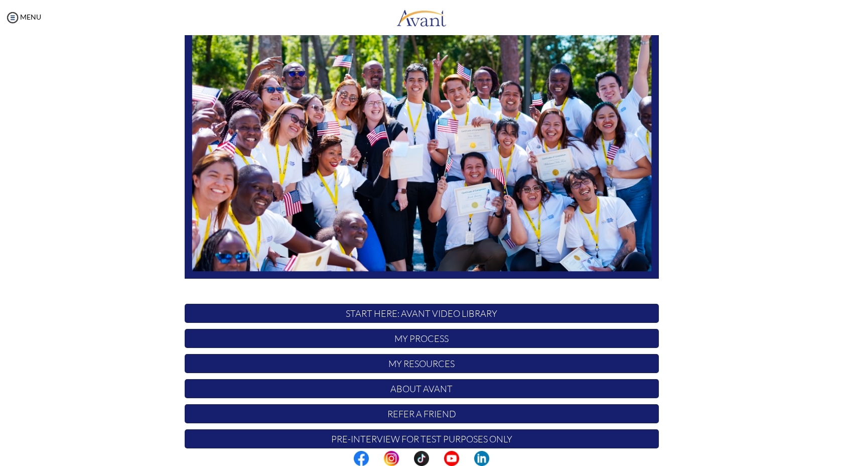
scroll to position [92, 0]
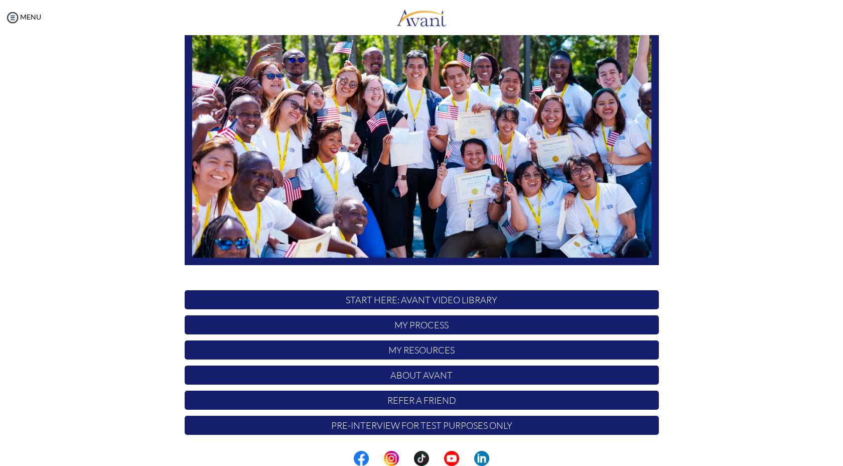
click at [420, 323] on p "My Process" at bounding box center [422, 324] width 474 height 19
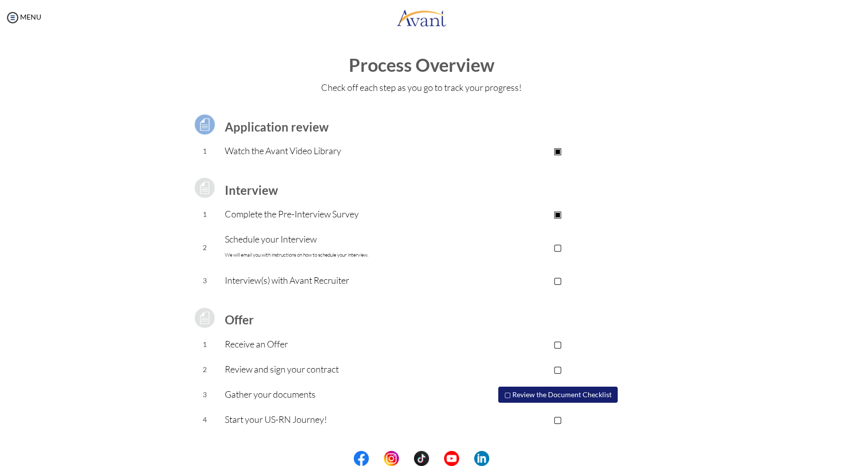
click at [557, 246] on p "▢" at bounding box center [557, 247] width 201 height 14
click at [521, 392] on button "▢ Review the Document Checklist" at bounding box center [557, 394] width 119 height 16
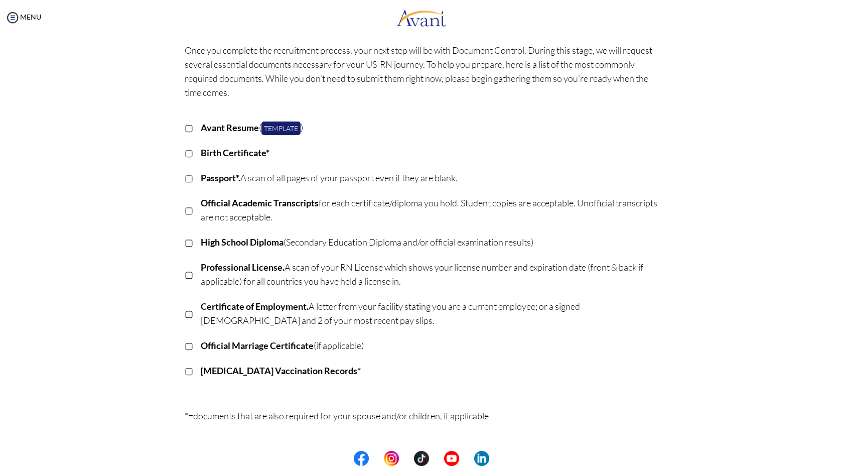
scroll to position [0, 0]
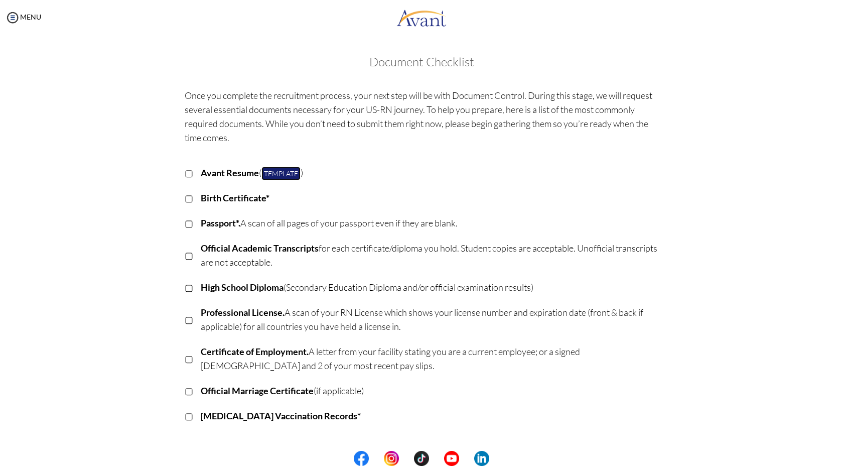
click at [277, 170] on link "Template" at bounding box center [280, 174] width 39 height 14
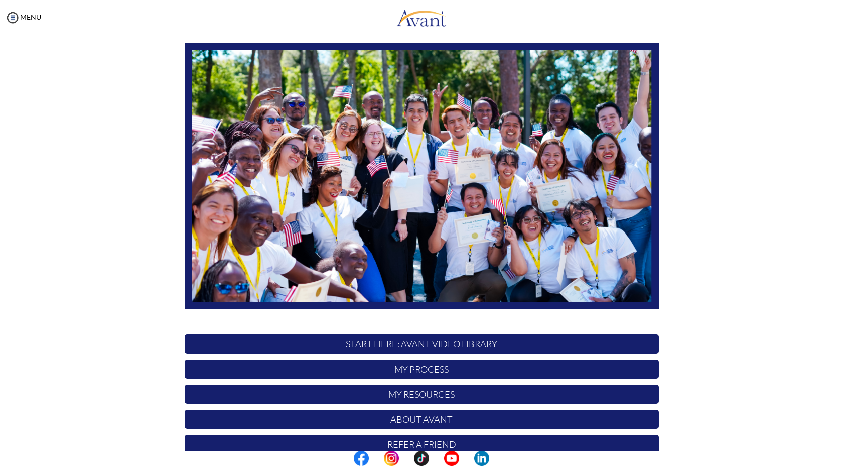
scroll to position [92, 0]
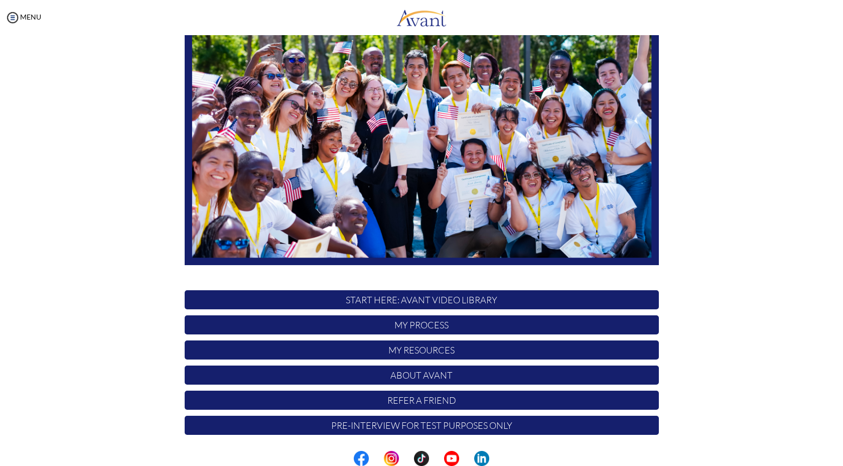
click at [418, 353] on p "My Resources" at bounding box center [422, 349] width 474 height 19
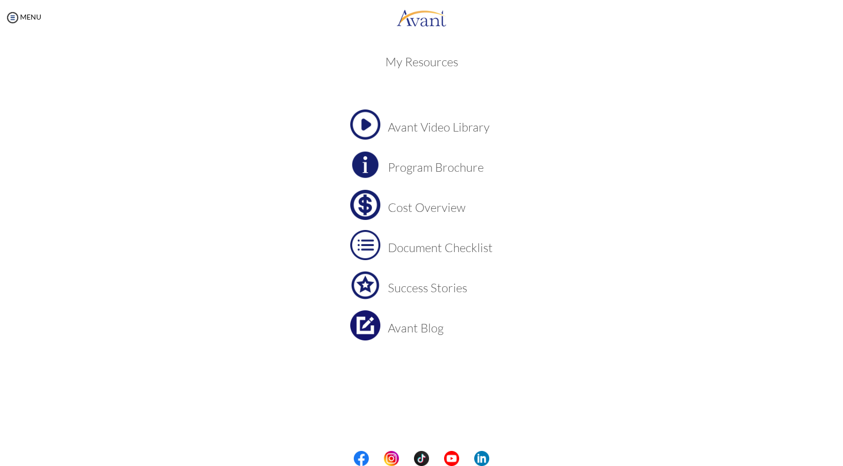
click at [370, 199] on img at bounding box center [365, 205] width 30 height 30
click at [397, 247] on h3 "Document Checklist" at bounding box center [440, 247] width 105 height 13
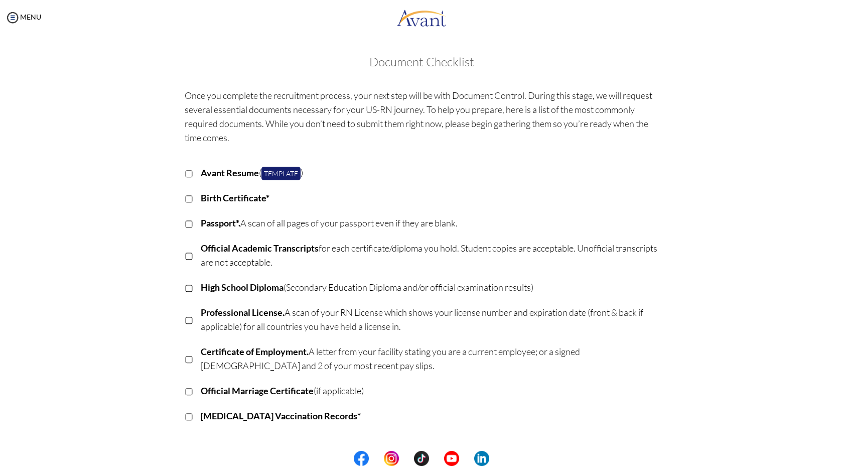
scroll to position [152, 0]
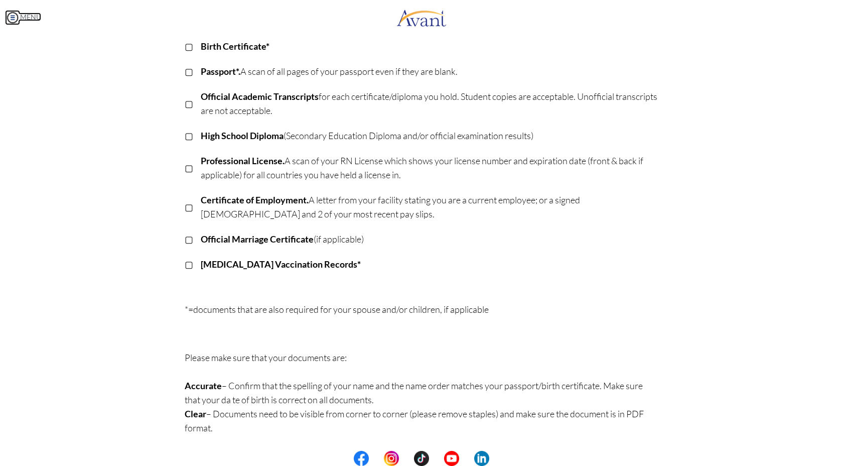
click at [11, 13] on img at bounding box center [12, 17] width 15 height 15
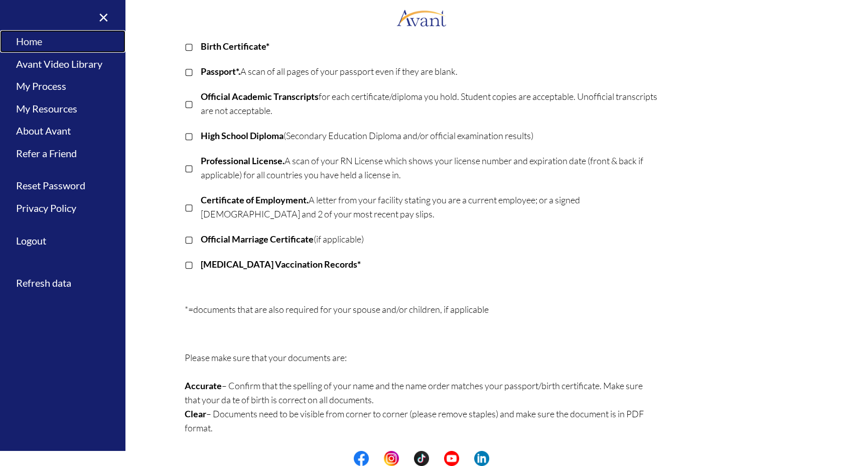
click at [43, 41] on link "Home" at bounding box center [62, 41] width 125 height 23
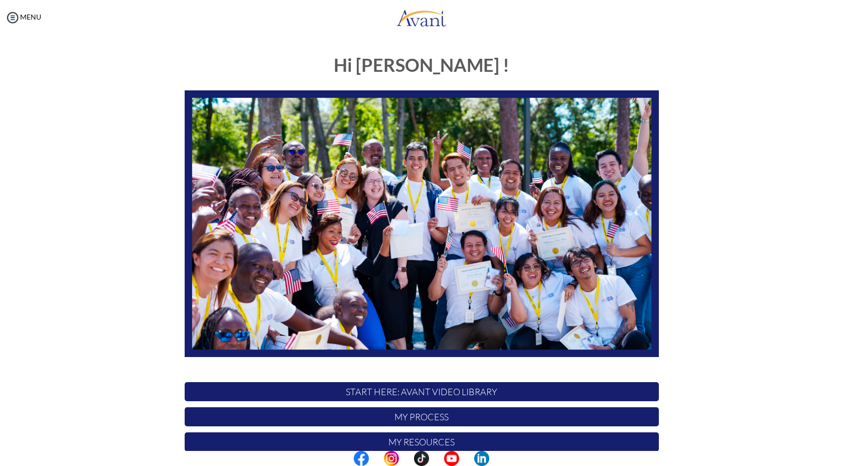
scroll to position [92, 0]
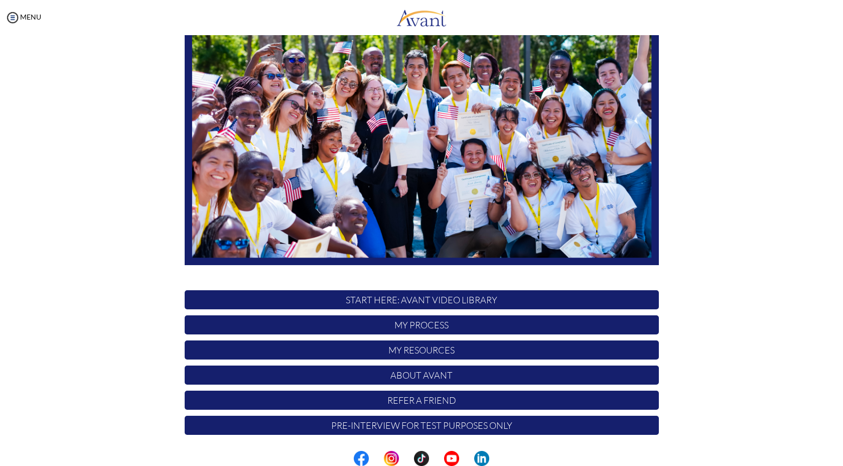
click at [449, 422] on p "Pre-Interview for test purposes only" at bounding box center [422, 424] width 474 height 19
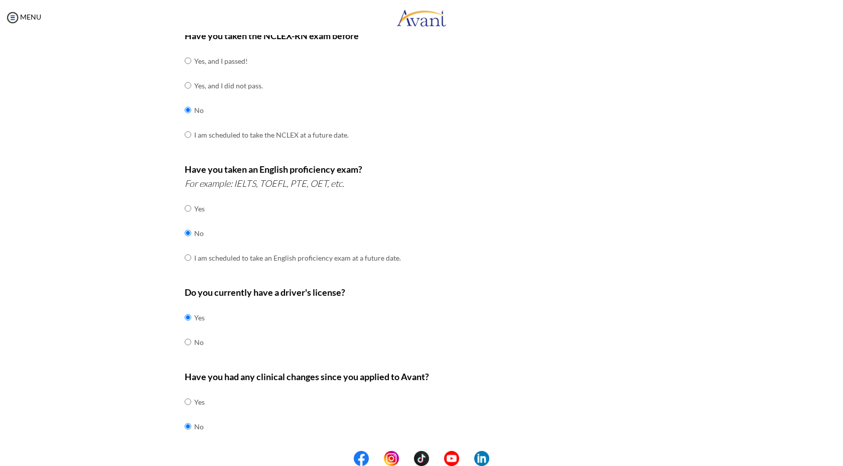
scroll to position [173, 0]
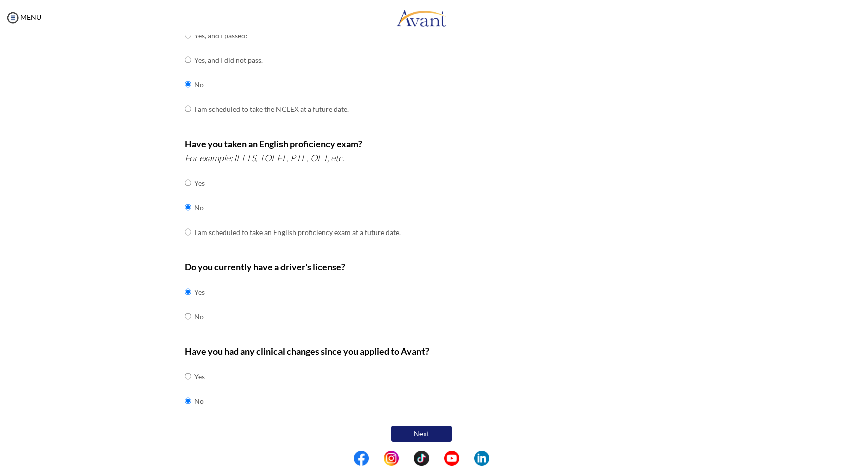
click at [423, 427] on button "Next" at bounding box center [421, 433] width 60 height 16
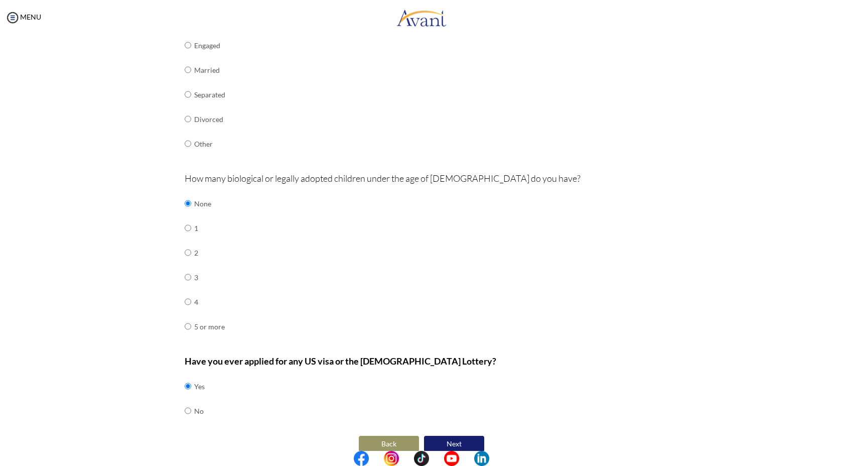
scroll to position [210, 0]
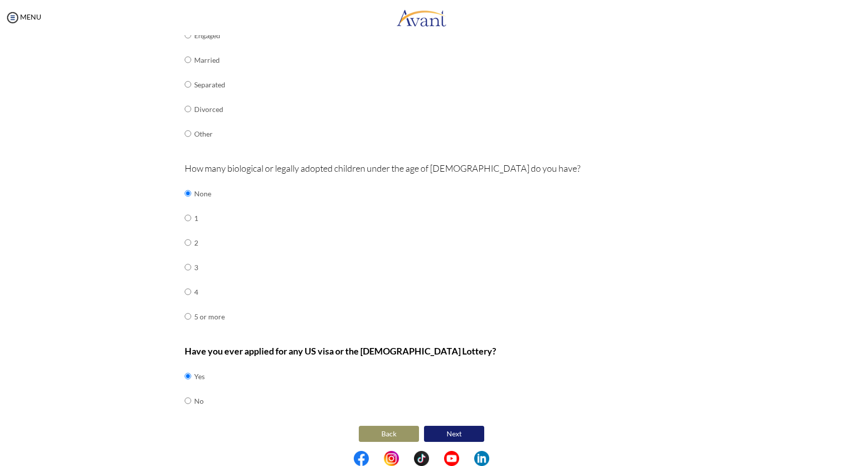
click at [443, 431] on button "Next" at bounding box center [454, 433] width 60 height 16
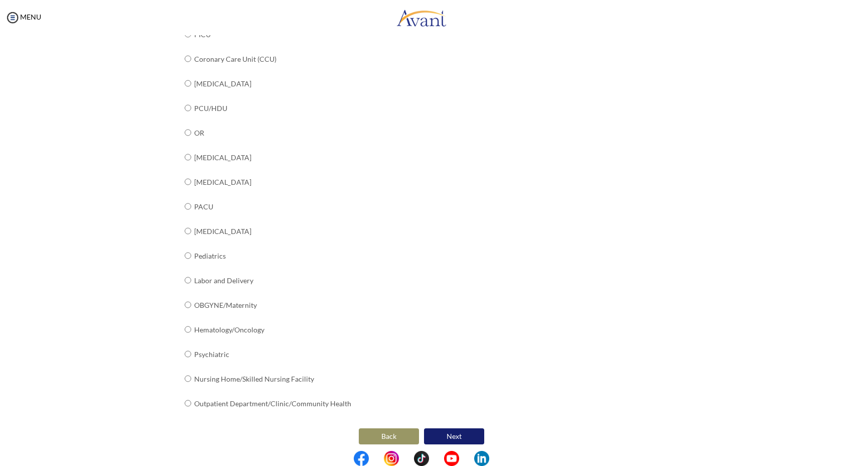
scroll to position [257, 0]
click at [459, 428] on button "Next" at bounding box center [454, 435] width 60 height 16
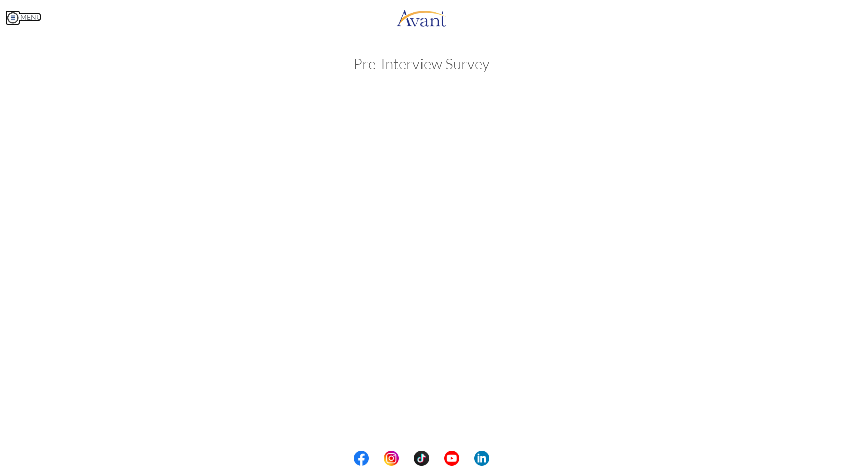
click at [12, 17] on img at bounding box center [12, 17] width 15 height 15
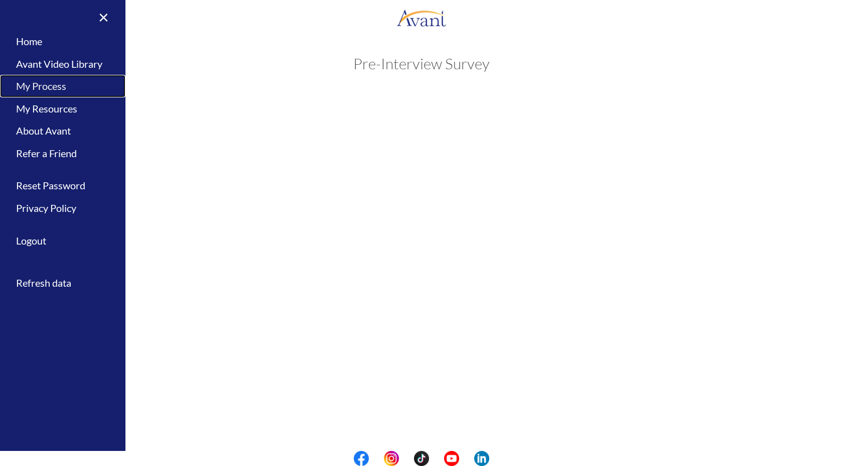
click at [40, 91] on link "My Process" at bounding box center [62, 86] width 125 height 23
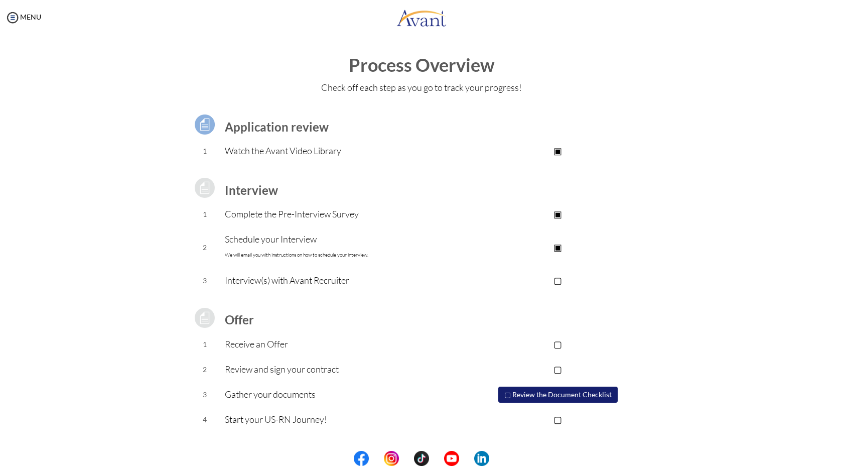
click at [560, 281] on p "▢" at bounding box center [557, 280] width 201 height 14
click at [357, 281] on p "Interview(s) with Avant Recruiter" at bounding box center [341, 280] width 232 height 14
click at [325, 282] on p "Interview(s) with Avant Recruiter" at bounding box center [341, 280] width 232 height 14
click at [558, 278] on p "▣" at bounding box center [557, 280] width 201 height 14
